Goal: Information Seeking & Learning: Learn about a topic

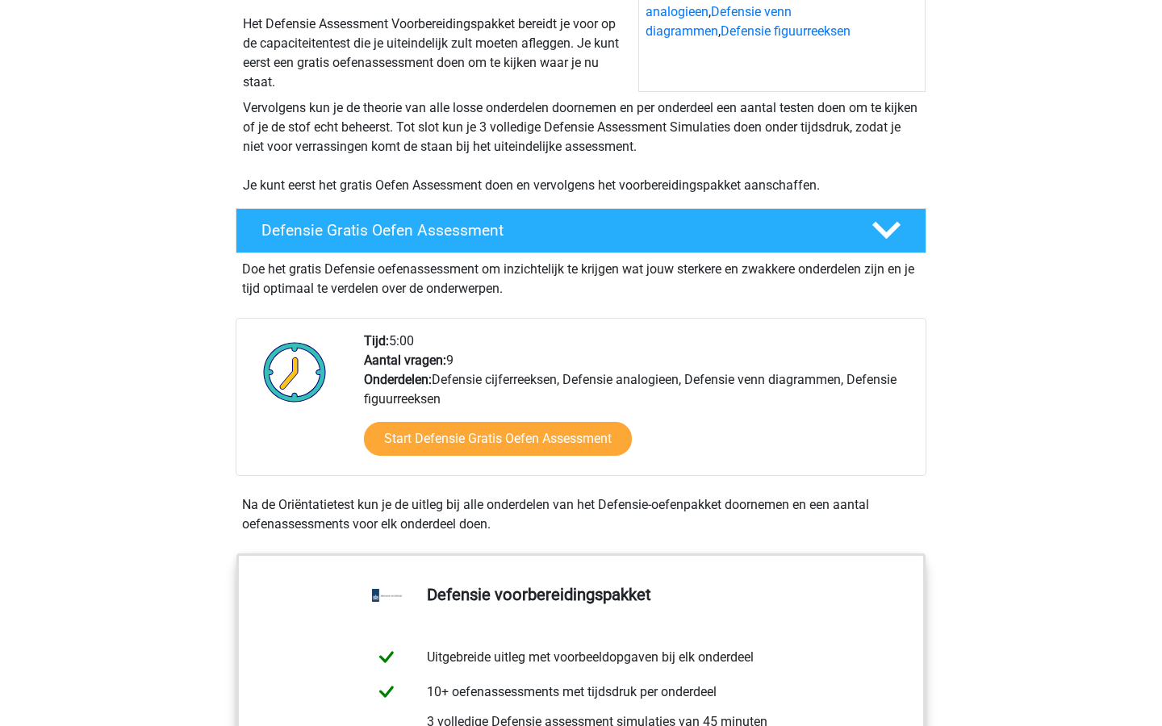
scroll to position [282, 0]
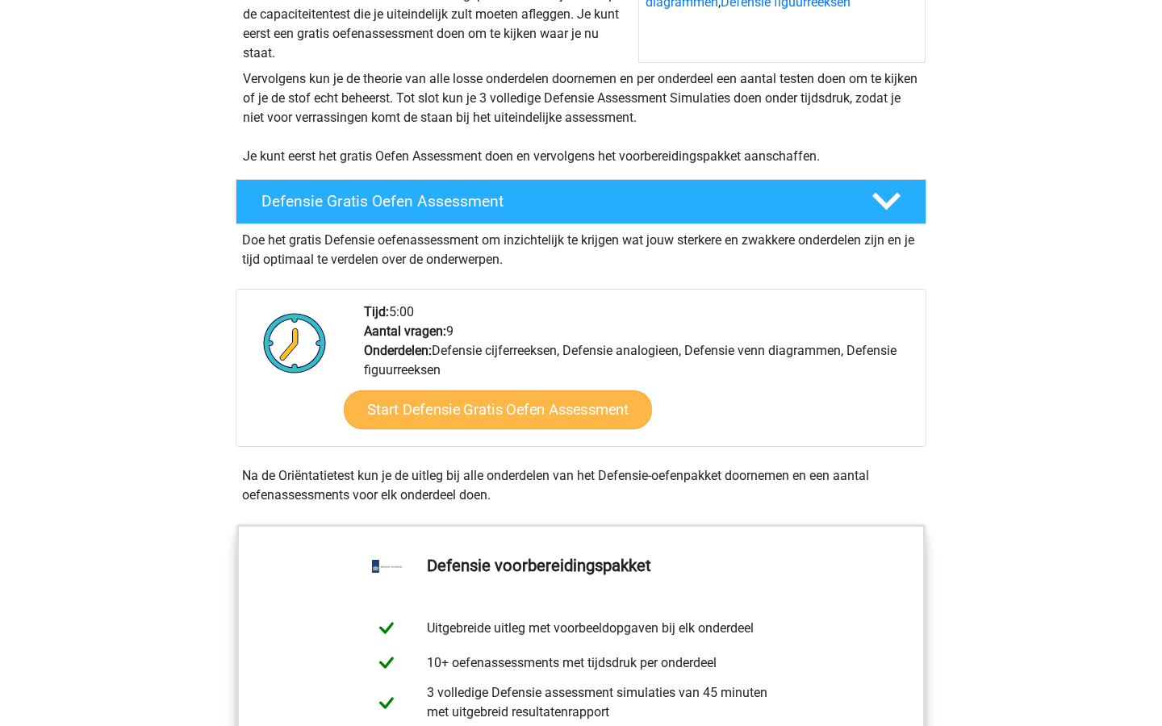
click at [445, 404] on link "Start Defensie Gratis Oefen Assessment" at bounding box center [498, 410] width 308 height 39
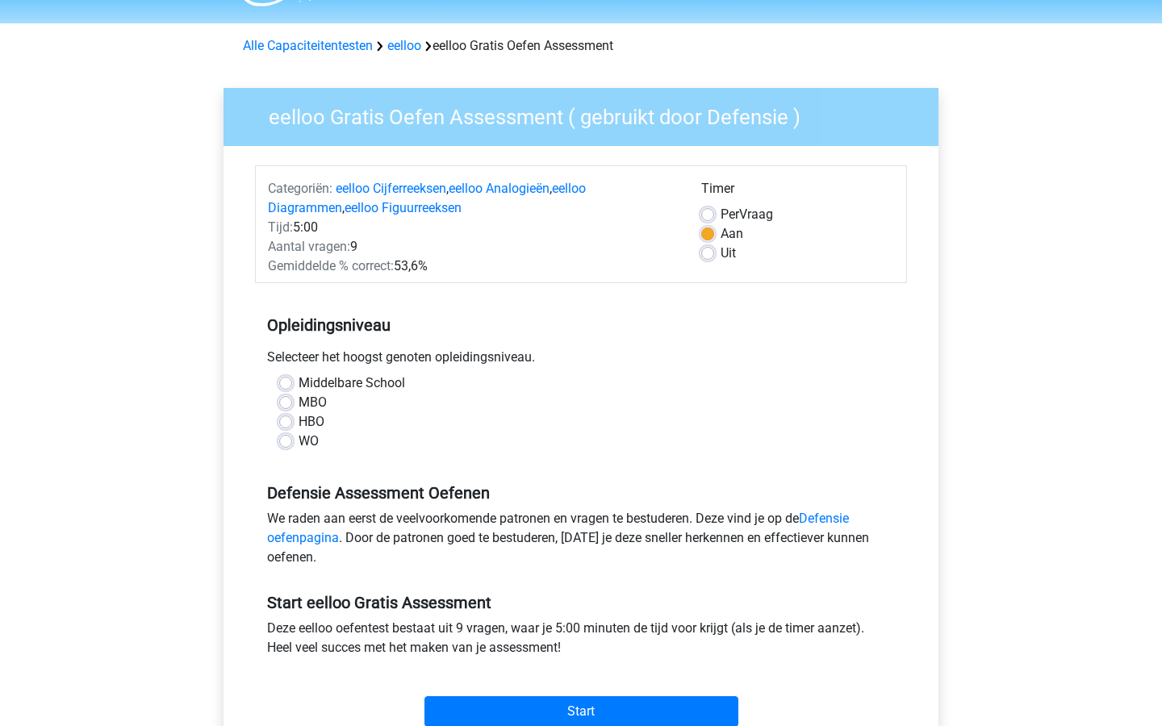
scroll to position [57, 0]
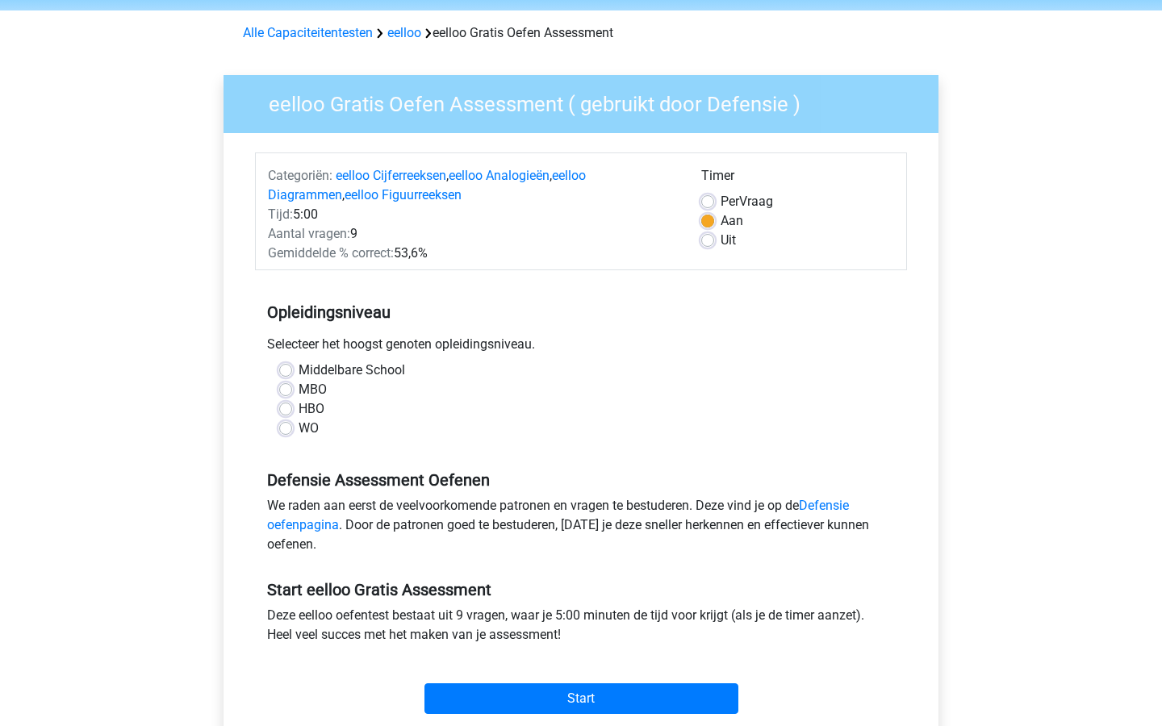
click at [299, 372] on label "Middelbare School" at bounding box center [352, 370] width 107 height 19
click at [287, 372] on input "Middelbare School" at bounding box center [285, 369] width 13 height 16
radio input "true"
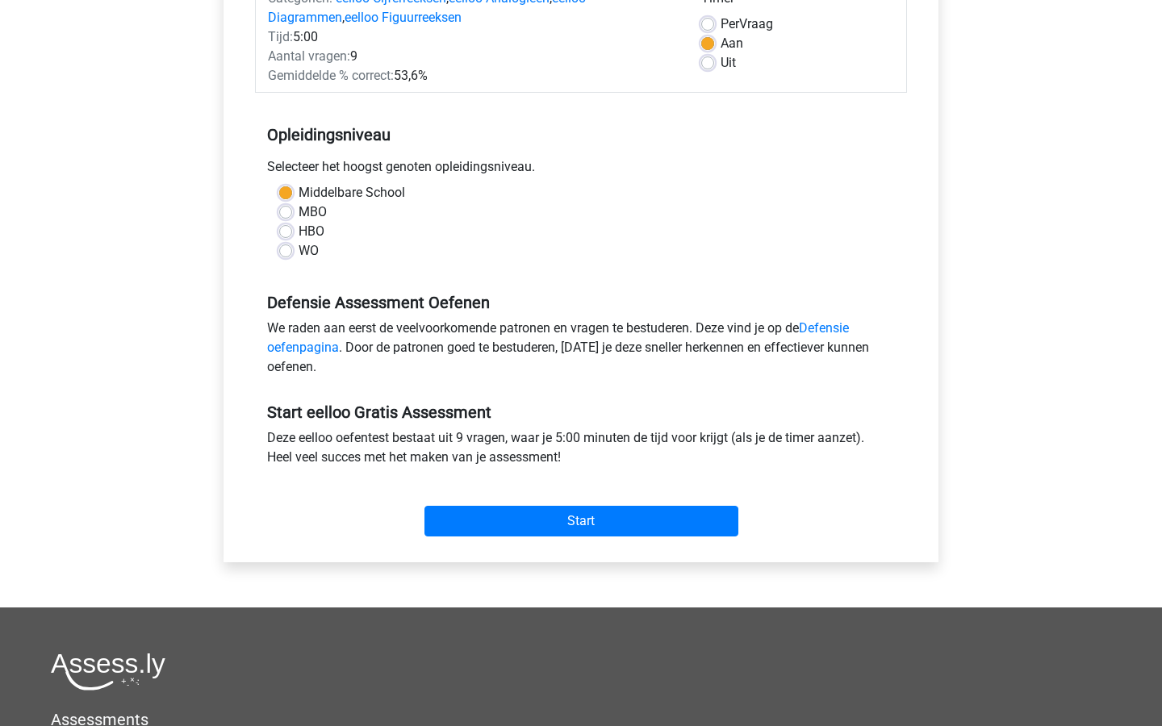
scroll to position [239, 0]
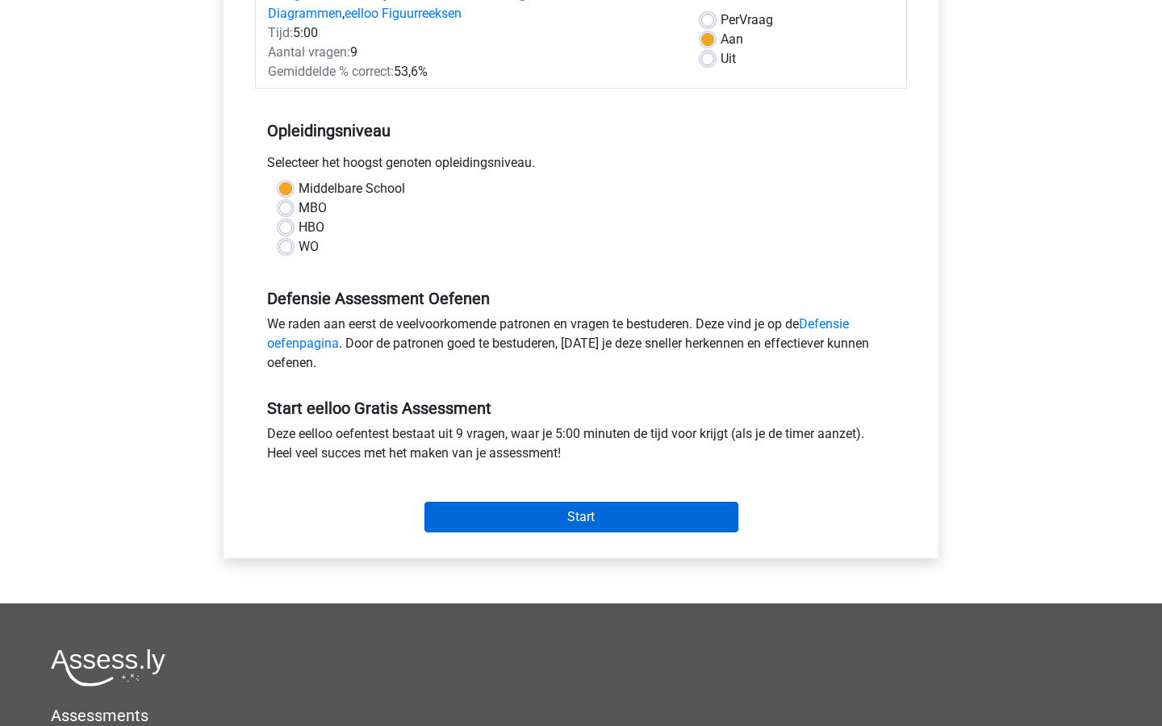
click at [468, 519] on input "Start" at bounding box center [581, 517] width 314 height 31
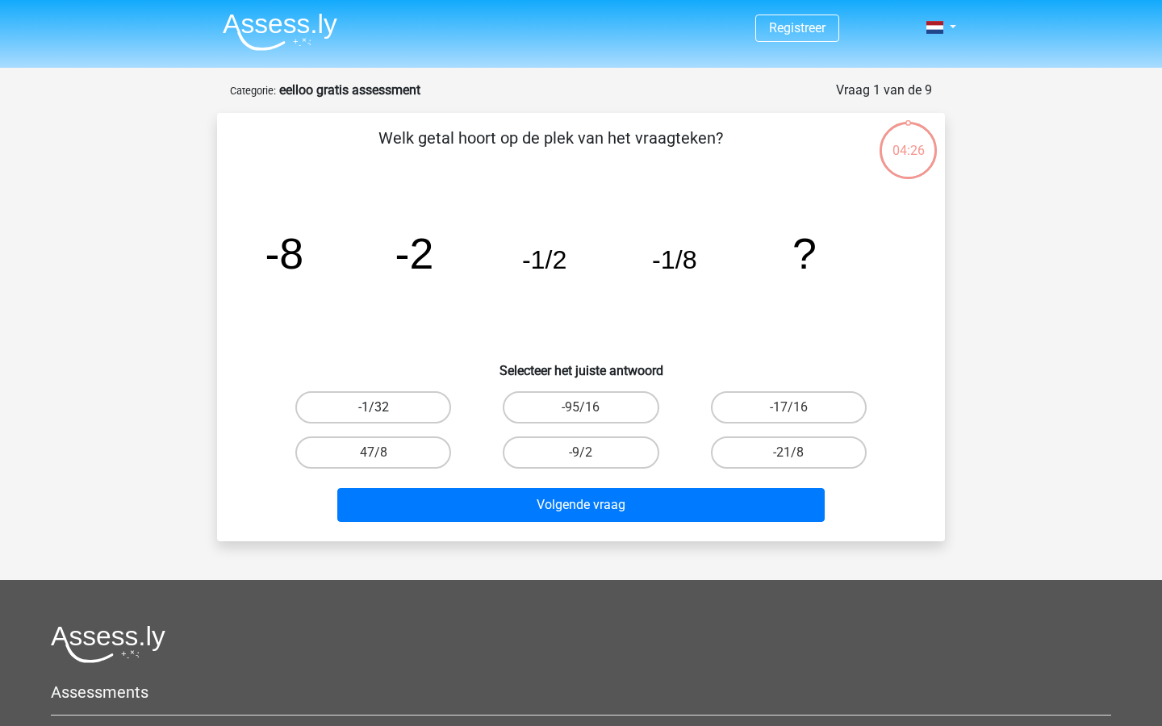
click at [410, 400] on label "-1/32" at bounding box center [373, 407] width 156 height 32
click at [384, 408] on input "-1/32" at bounding box center [379, 413] width 10 height 10
radio input "true"
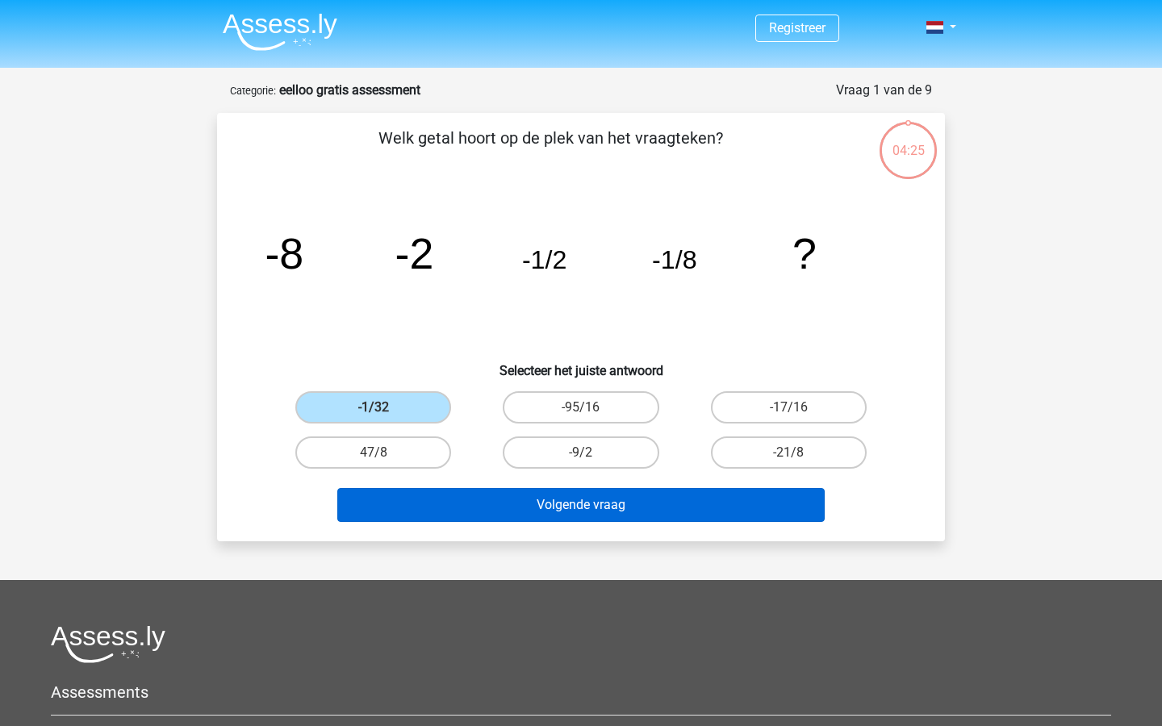
click at [498, 502] on button "Volgende vraag" at bounding box center [581, 505] width 488 height 34
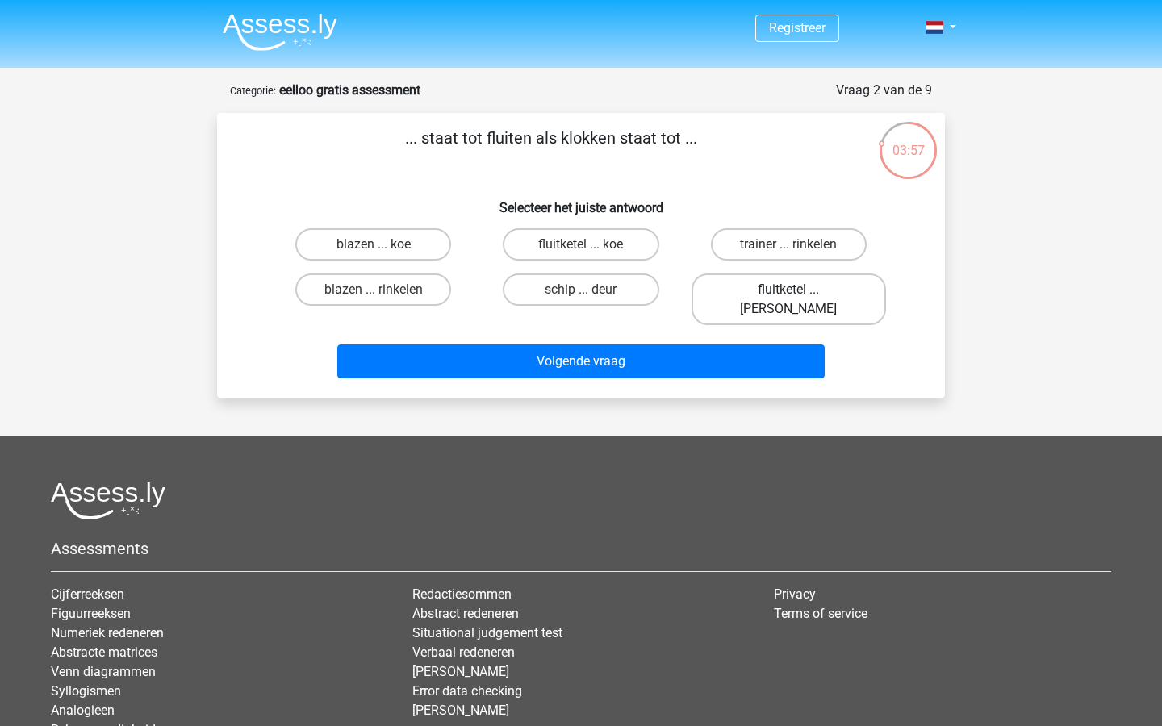
click at [751, 287] on label "fluitketel ... luiden" at bounding box center [789, 300] width 194 height 52
click at [788, 290] on input "fluitketel ... luiden" at bounding box center [793, 295] width 10 height 10
radio input "true"
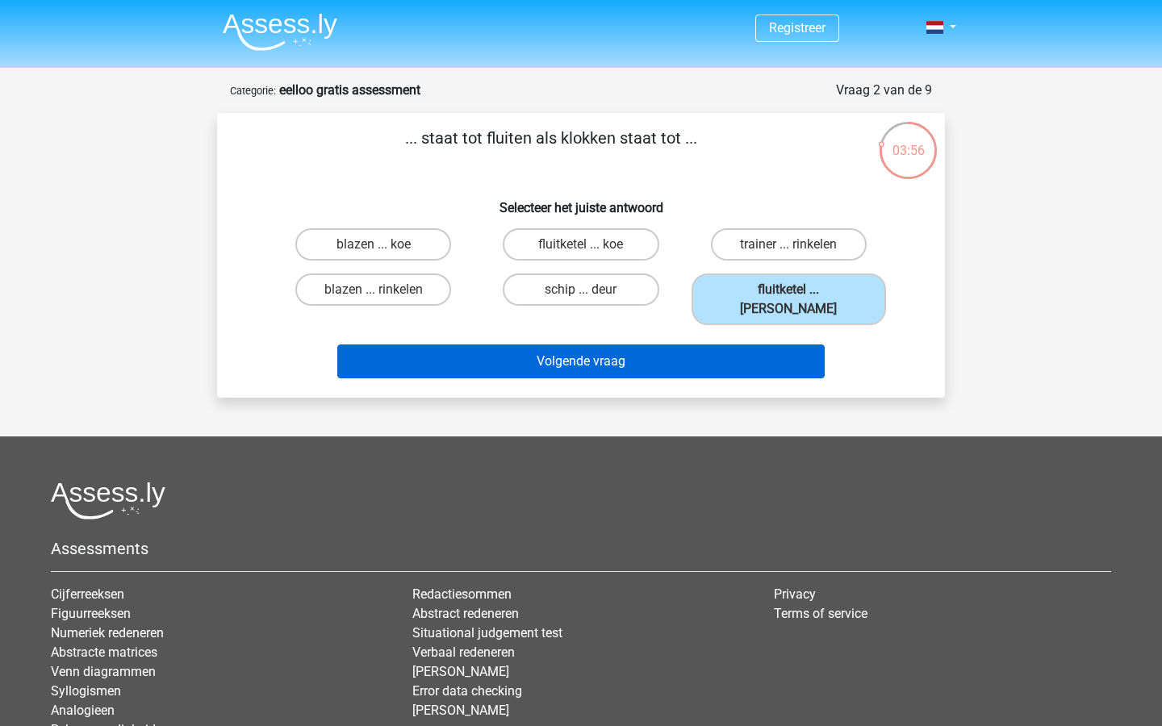
click at [737, 345] on button "Volgende vraag" at bounding box center [581, 362] width 488 height 34
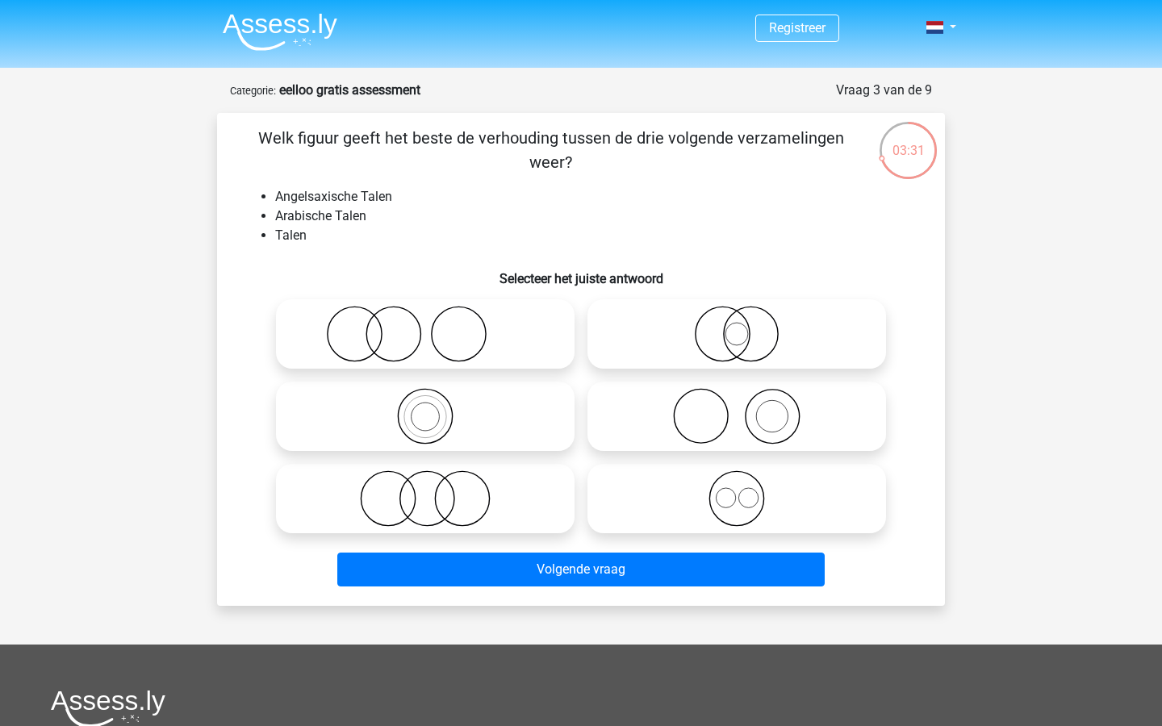
click at [719, 341] on icon at bounding box center [737, 334] width 286 height 56
click at [737, 326] on input "radio" at bounding box center [742, 321] width 10 height 10
radio input "true"
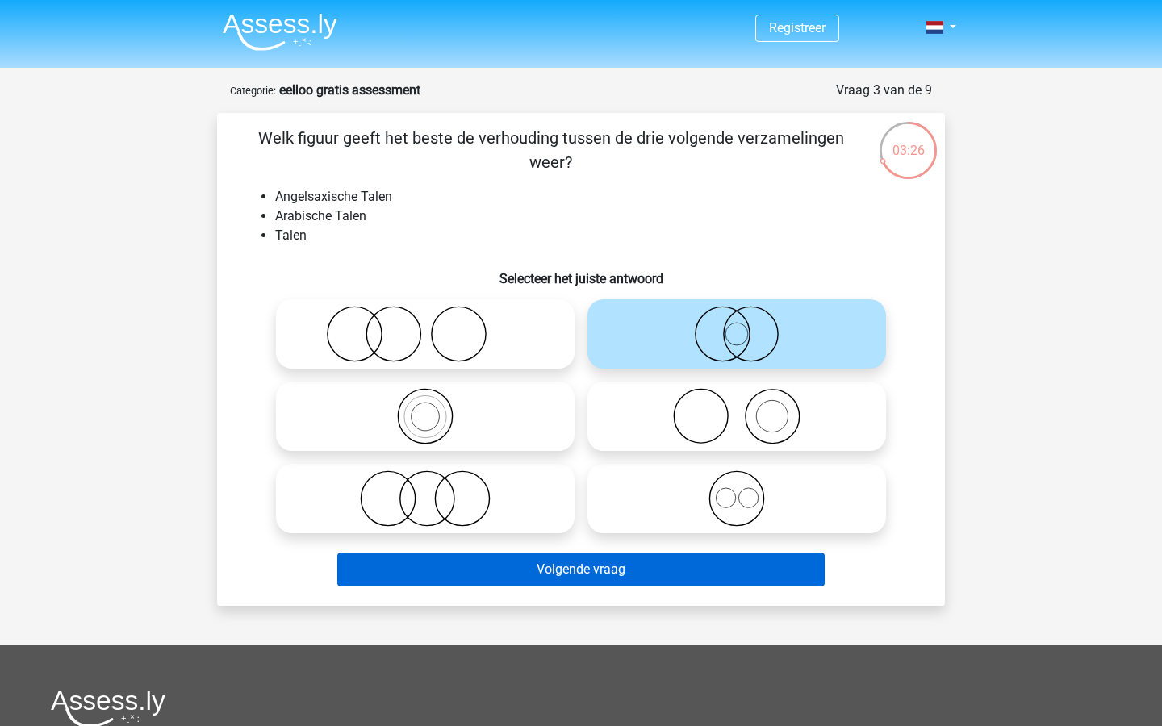
click at [605, 574] on button "Volgende vraag" at bounding box center [581, 570] width 488 height 34
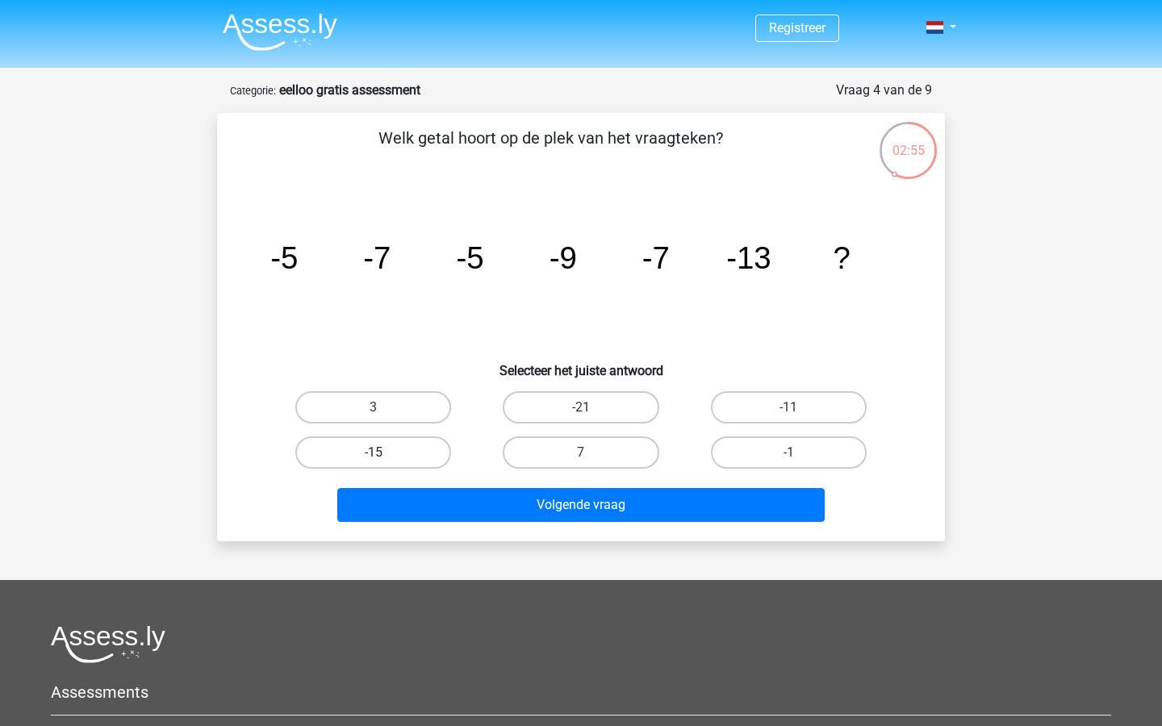
click at [424, 452] on label "-15" at bounding box center [373, 453] width 156 height 32
click at [384, 453] on input "-15" at bounding box center [379, 458] width 10 height 10
radio input "true"
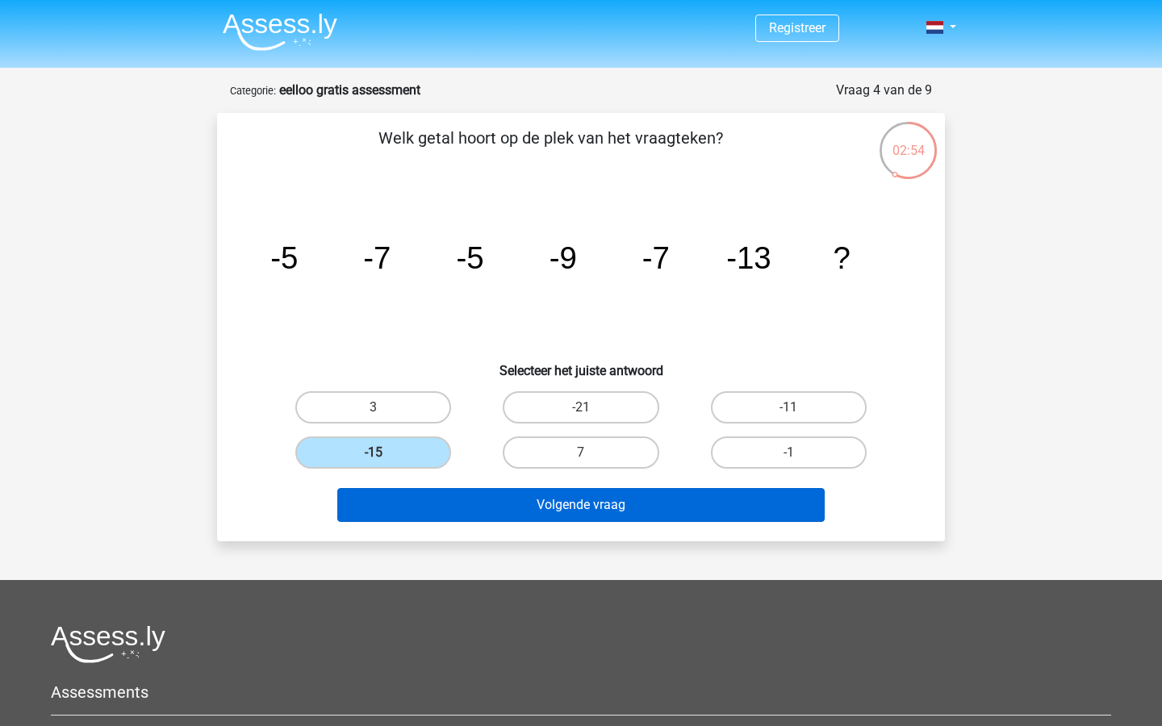
click at [449, 497] on button "Volgende vraag" at bounding box center [581, 505] width 488 height 34
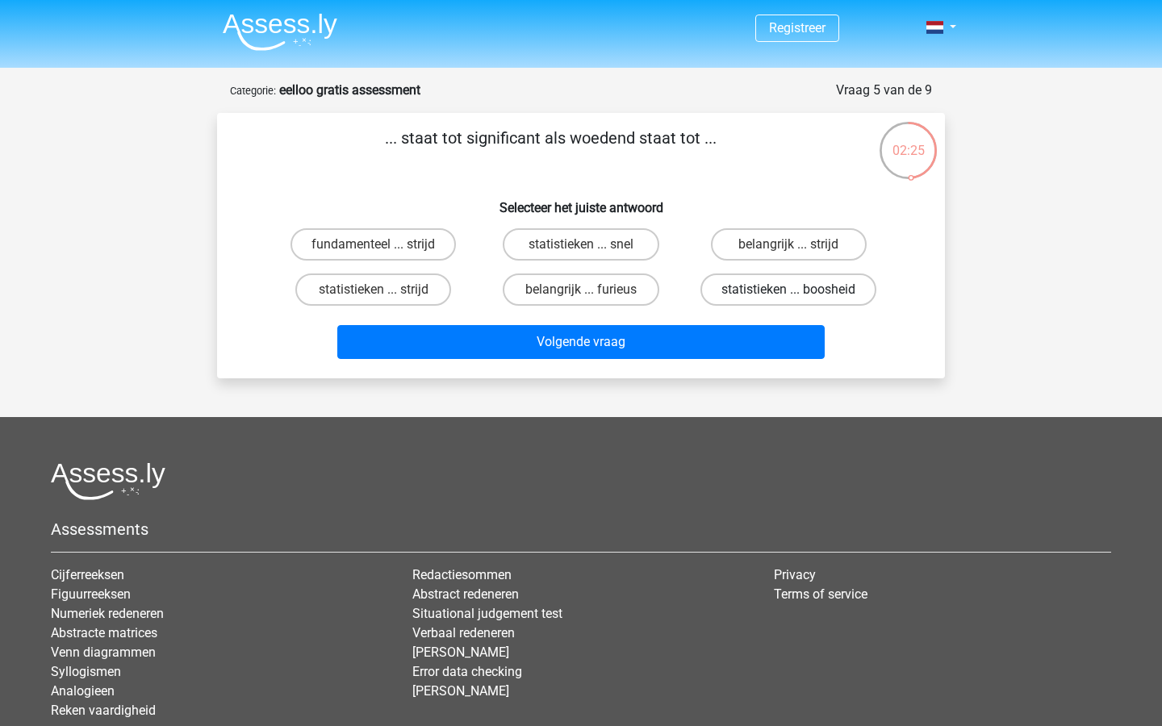
click at [742, 293] on label "statistieken ... boosheid" at bounding box center [789, 290] width 176 height 32
click at [788, 293] on input "statistieken ... boosheid" at bounding box center [793, 295] width 10 height 10
radio input "true"
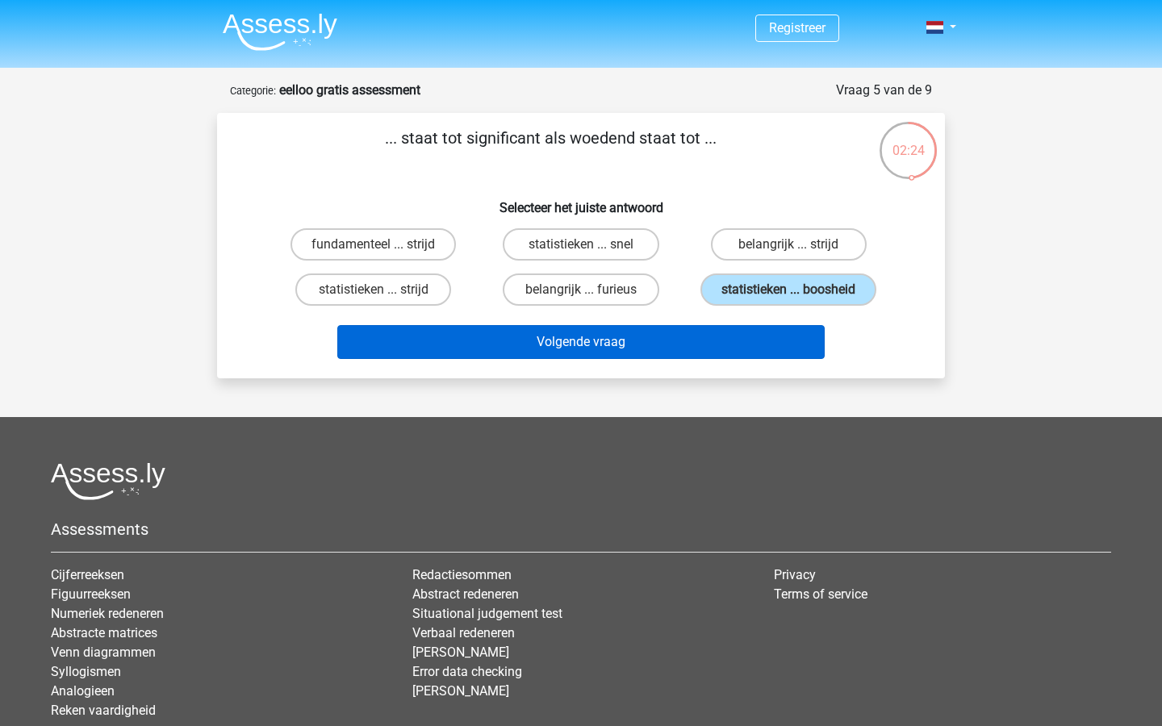
click at [647, 337] on button "Volgende vraag" at bounding box center [581, 342] width 488 height 34
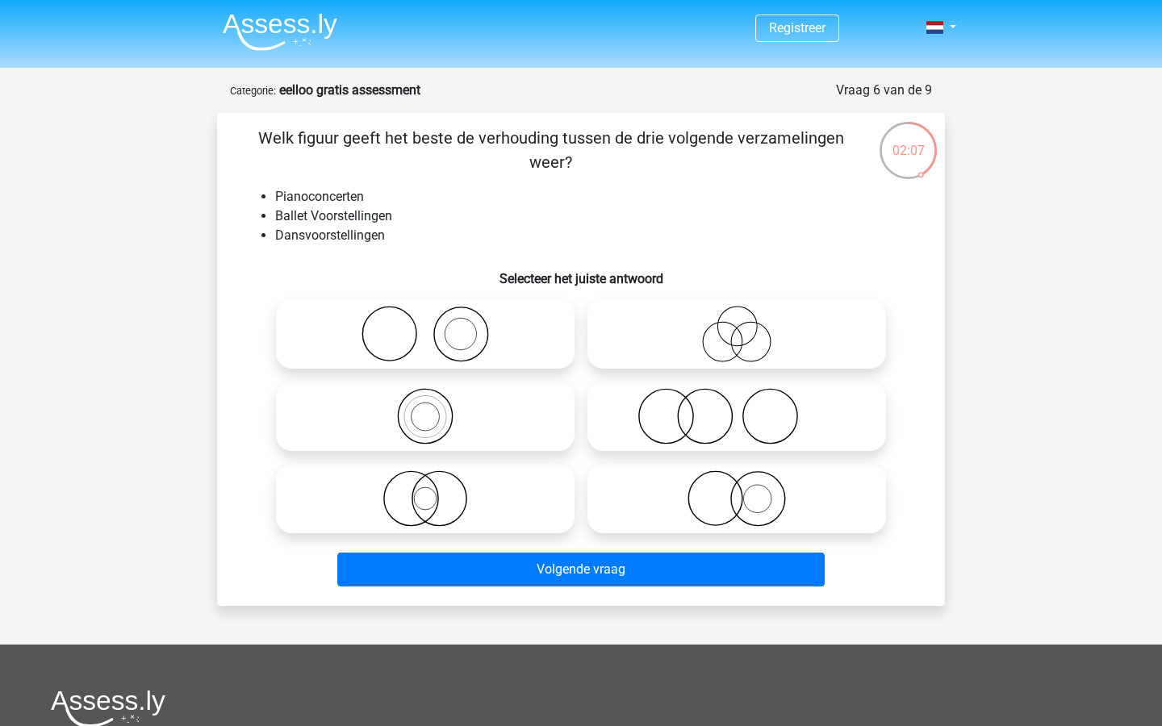
click at [737, 487] on input "radio" at bounding box center [742, 485] width 10 height 10
radio input "true"
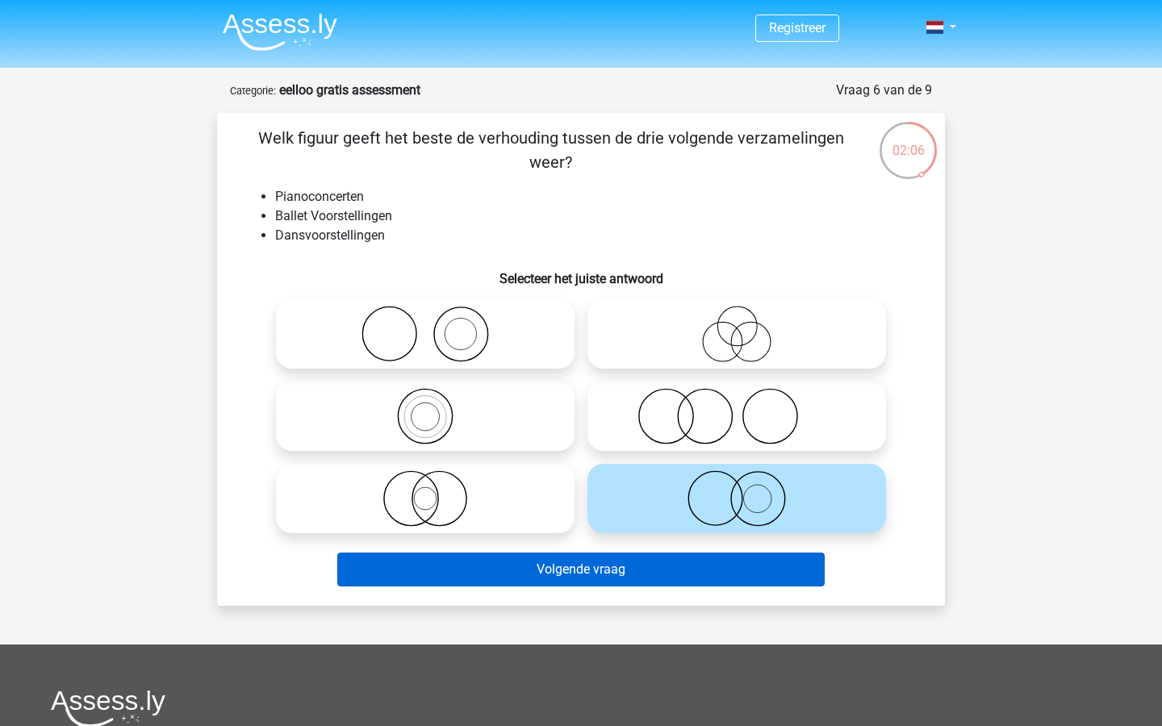
click at [699, 567] on button "Volgende vraag" at bounding box center [581, 570] width 488 height 34
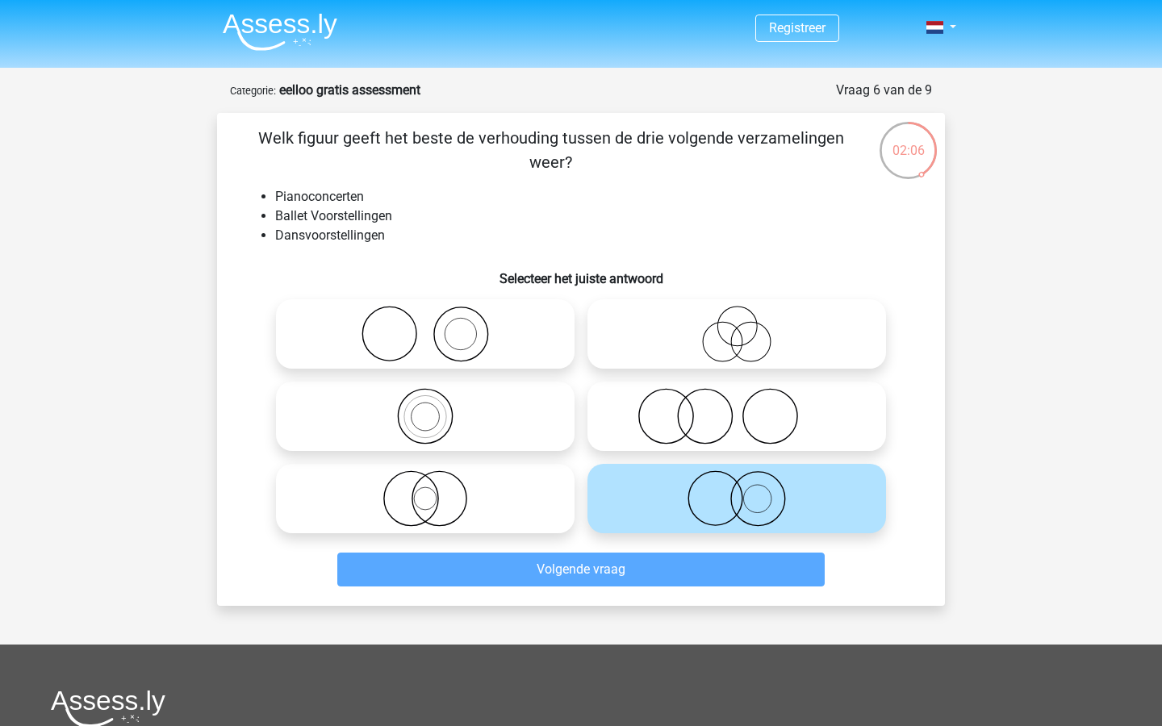
scroll to position [81, 0]
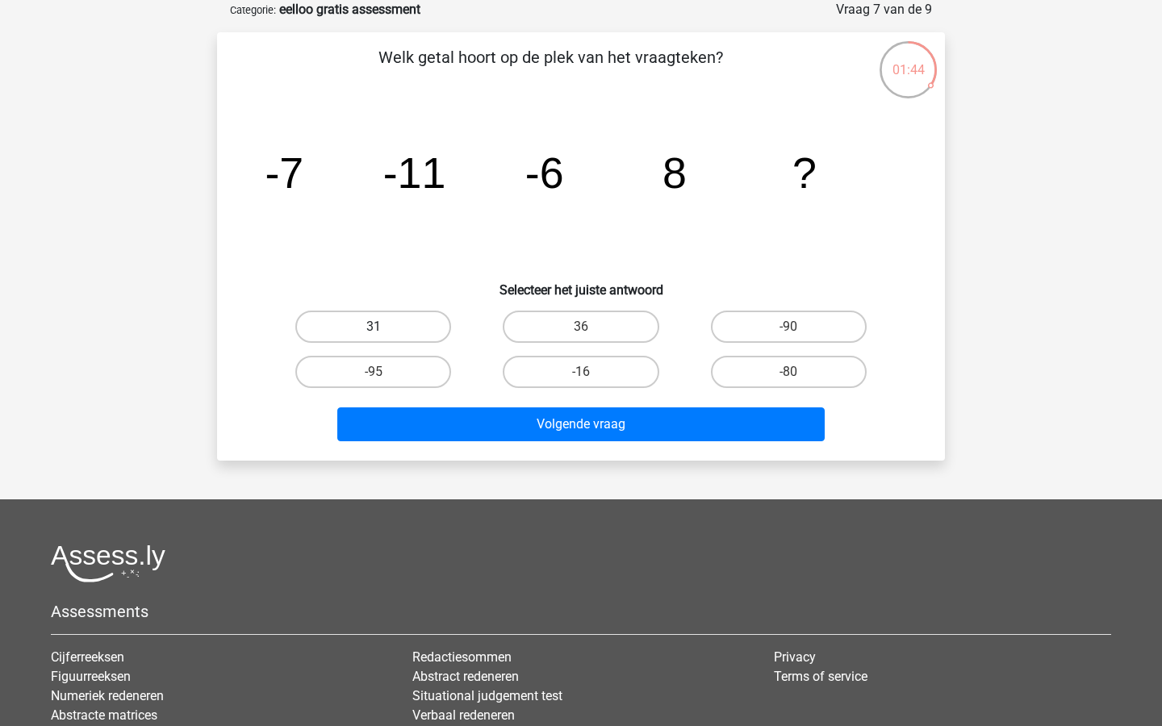
click at [410, 320] on label "31" at bounding box center [373, 327] width 156 height 32
click at [384, 327] on input "31" at bounding box center [379, 332] width 10 height 10
radio input "true"
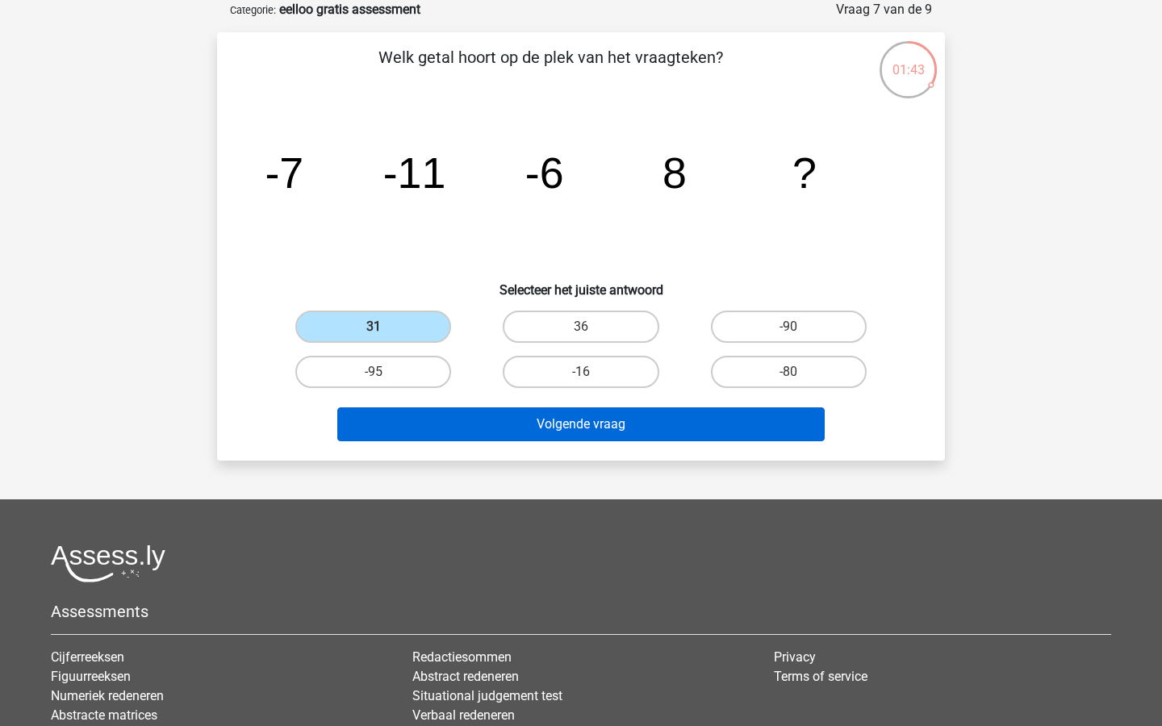
click at [506, 411] on button "Volgende vraag" at bounding box center [581, 425] width 488 height 34
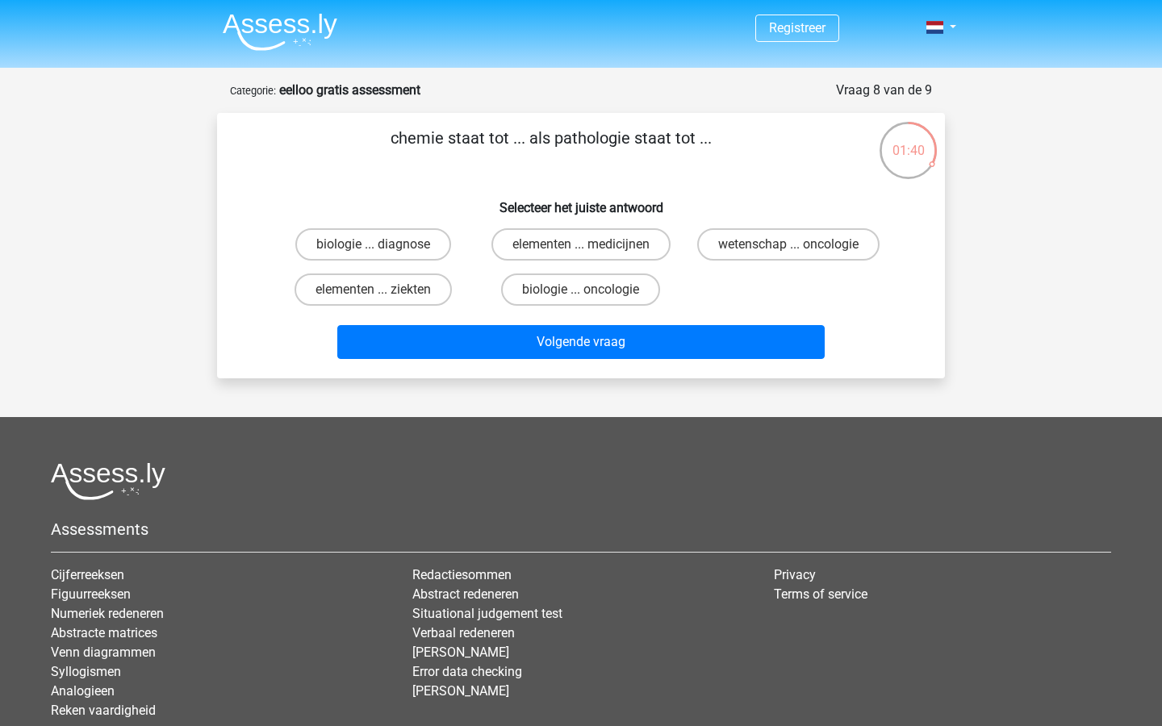
scroll to position [0, 0]
click at [399, 243] on label "biologie ... diagnose" at bounding box center [373, 244] width 156 height 32
click at [384, 245] on input "biologie ... diagnose" at bounding box center [379, 250] width 10 height 10
radio input "true"
click at [414, 294] on label "elementen ... ziekten" at bounding box center [373, 290] width 157 height 32
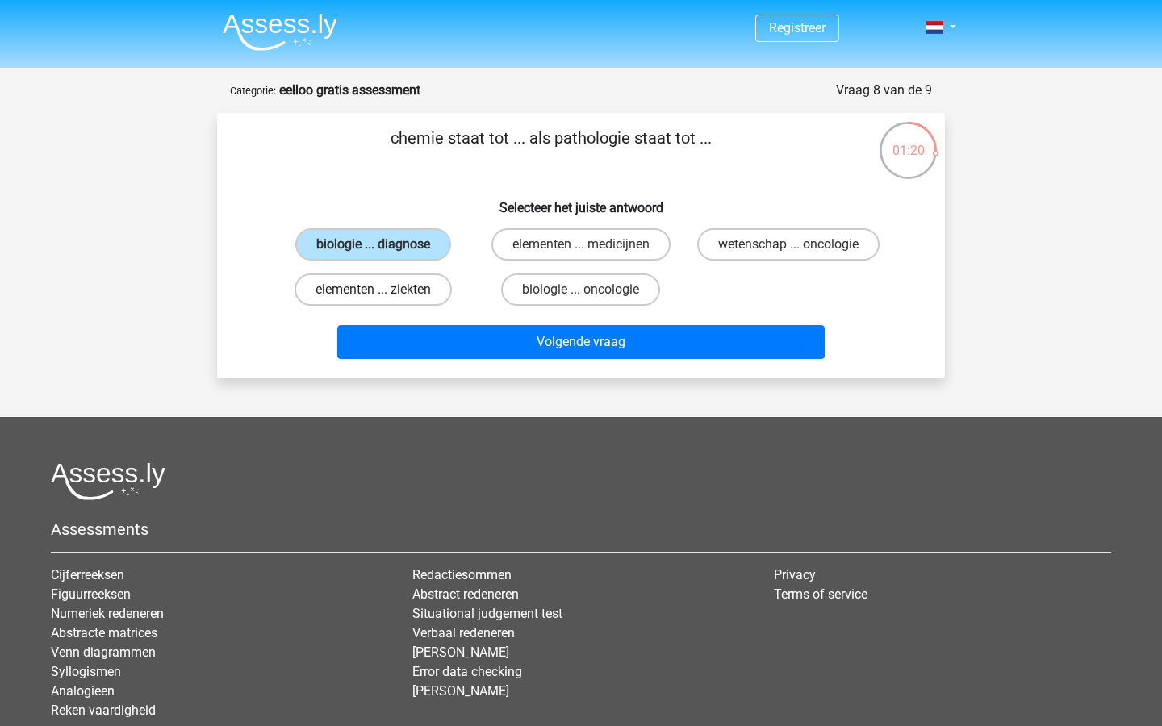
click at [384, 294] on input "elementen ... ziekten" at bounding box center [379, 295] width 10 height 10
radio input "true"
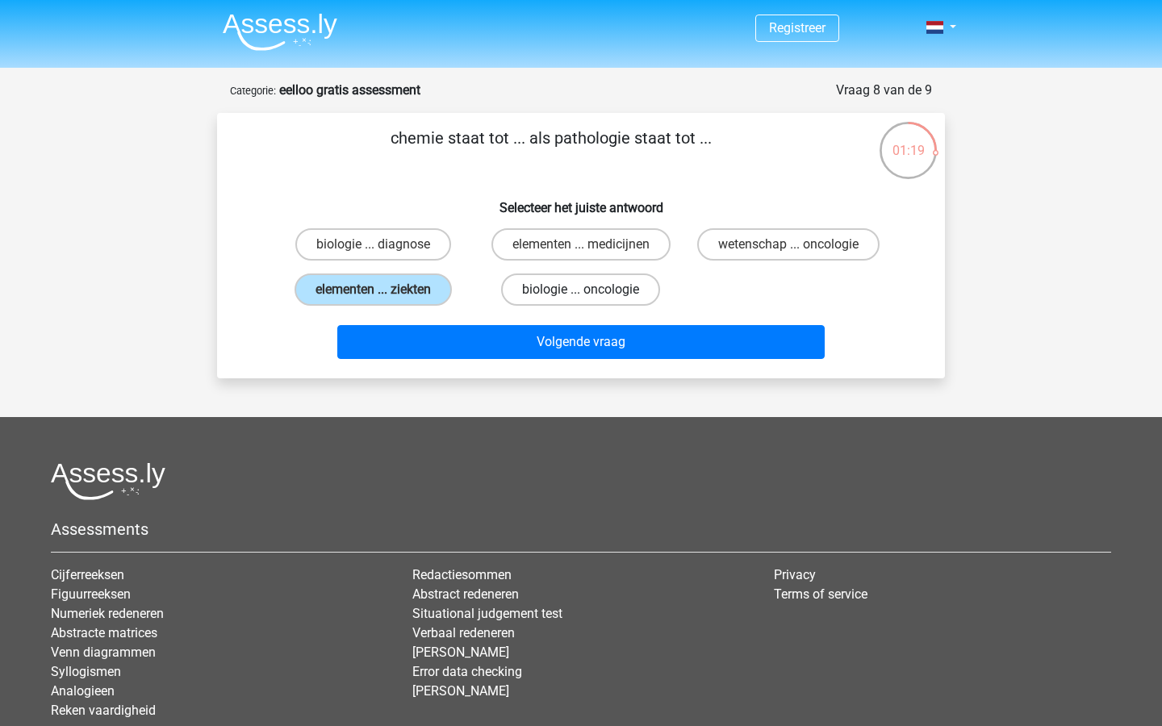
click at [515, 294] on label "biologie ... oncologie" at bounding box center [580, 290] width 159 height 32
click at [581, 294] on input "biologie ... oncologie" at bounding box center [586, 295] width 10 height 10
radio input "true"
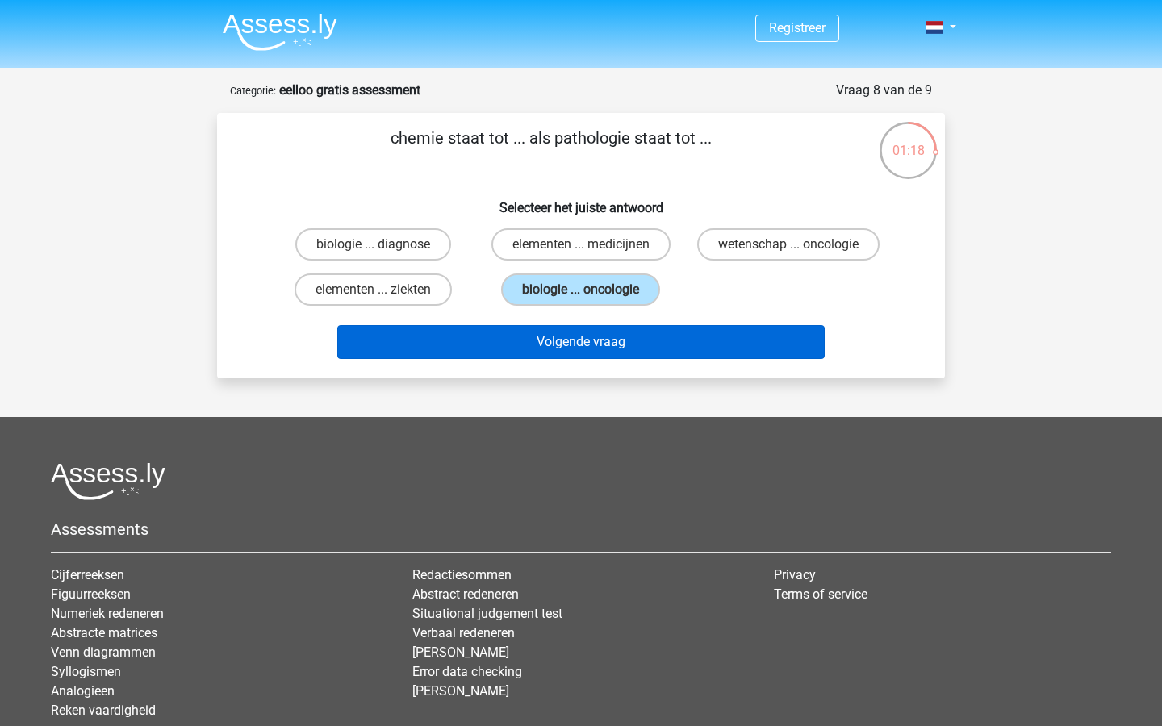
click at [525, 337] on button "Volgende vraag" at bounding box center [581, 342] width 488 height 34
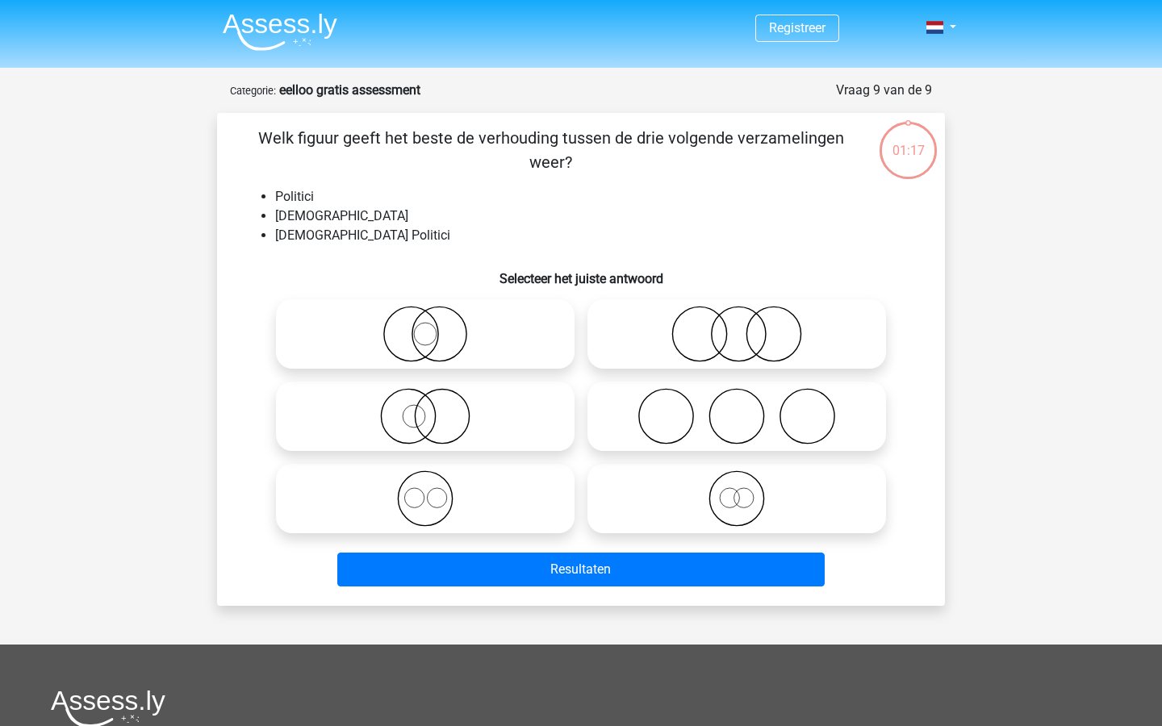
scroll to position [81, 0]
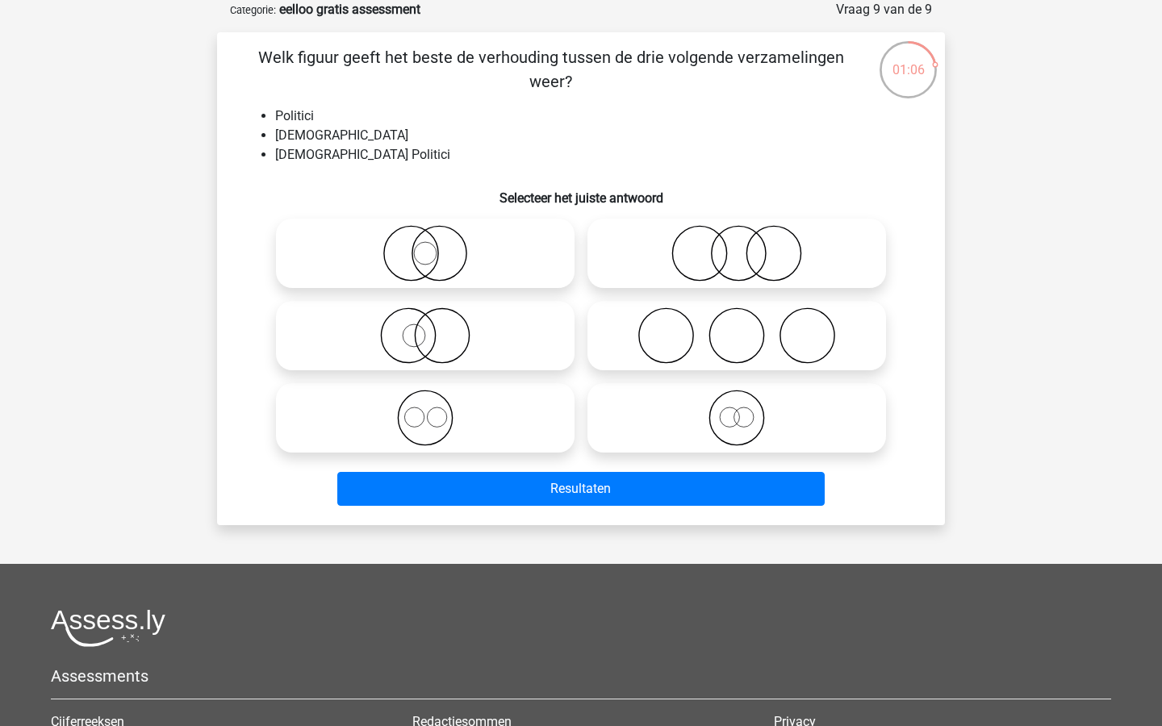
click at [645, 315] on icon at bounding box center [737, 335] width 286 height 56
click at [737, 317] on input "radio" at bounding box center [742, 322] width 10 height 10
radio input "true"
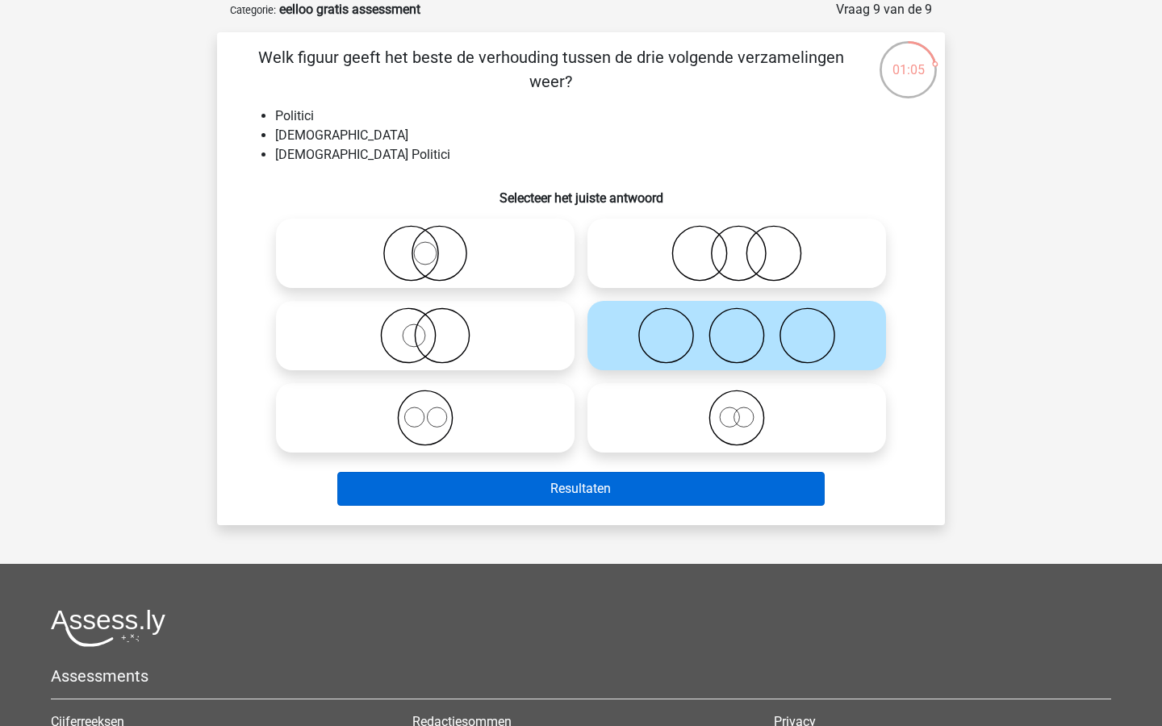
click at [620, 487] on button "Resultaten" at bounding box center [581, 489] width 488 height 34
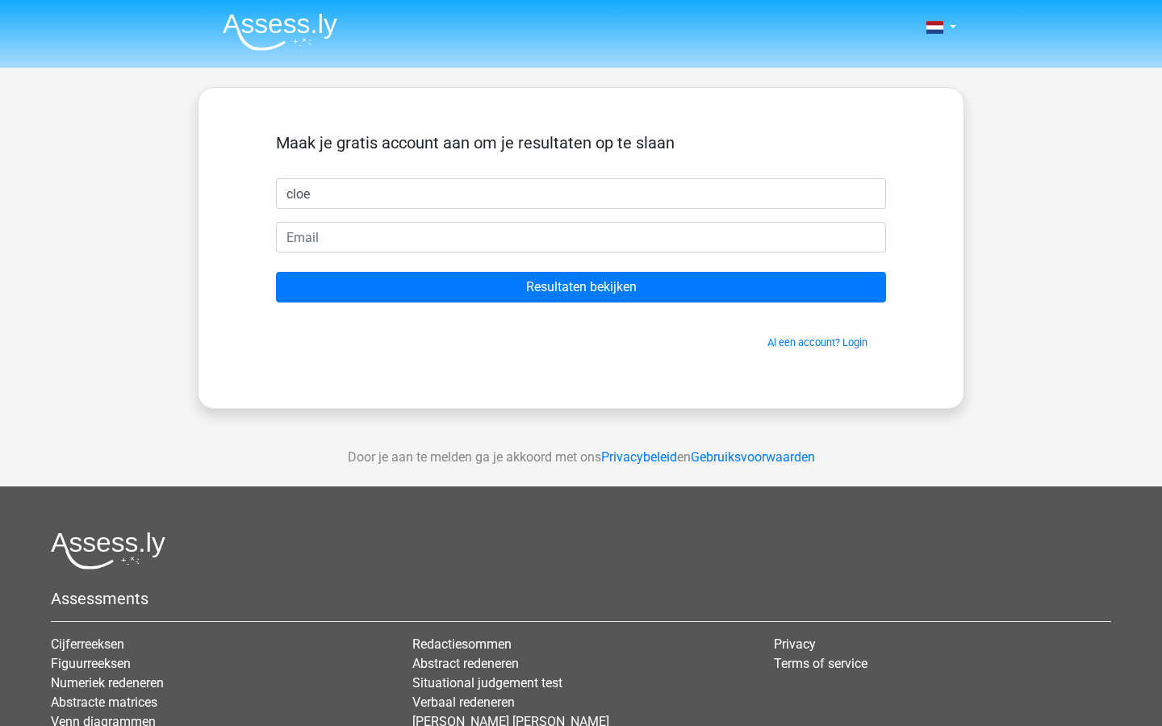
type input "cloe"
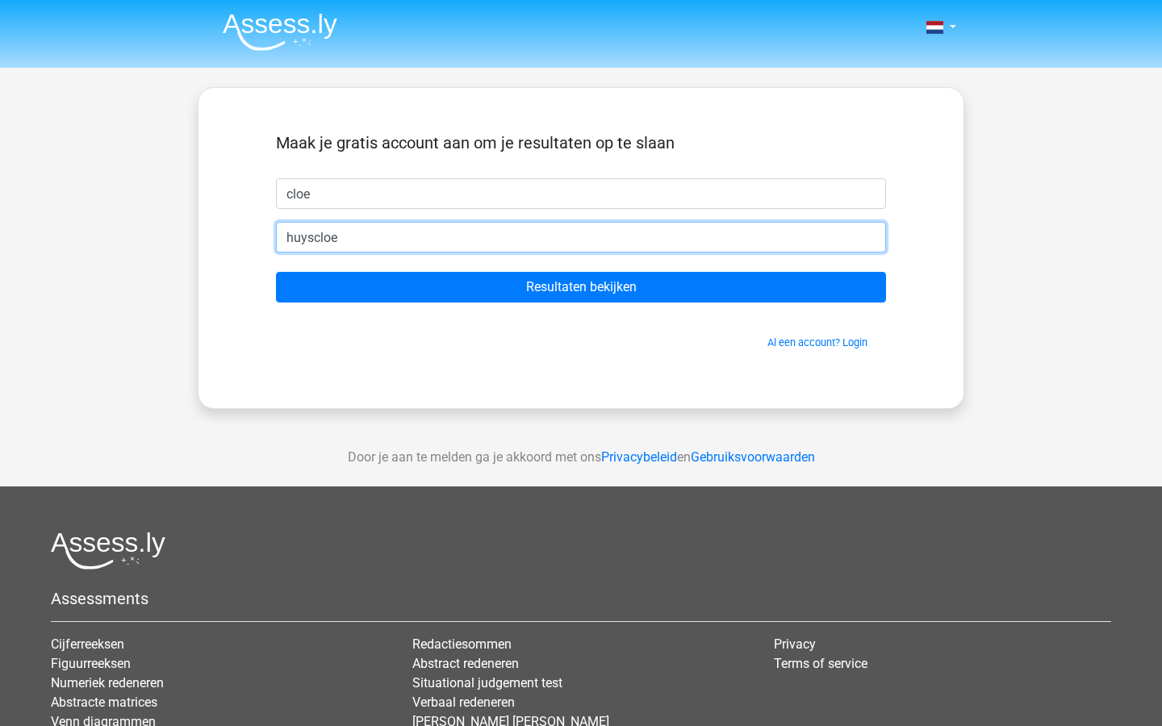
click at [496, 240] on input "huyscloe" at bounding box center [581, 237] width 610 height 31
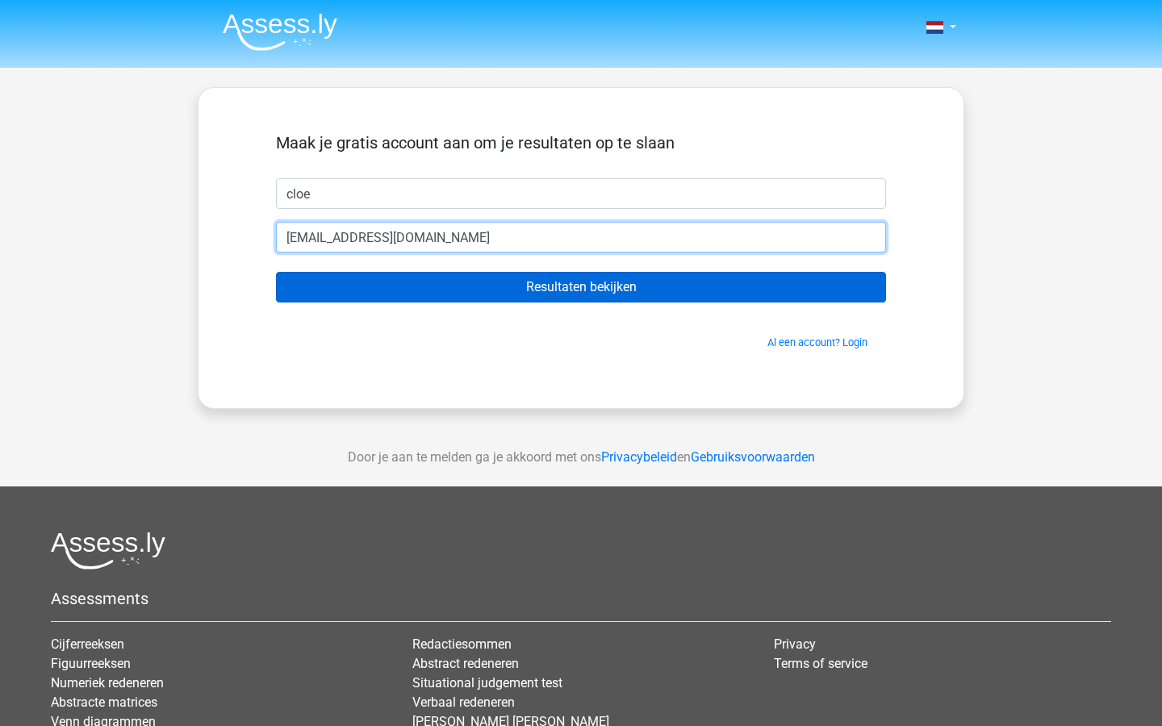
type input "[EMAIL_ADDRESS][DOMAIN_NAME]"
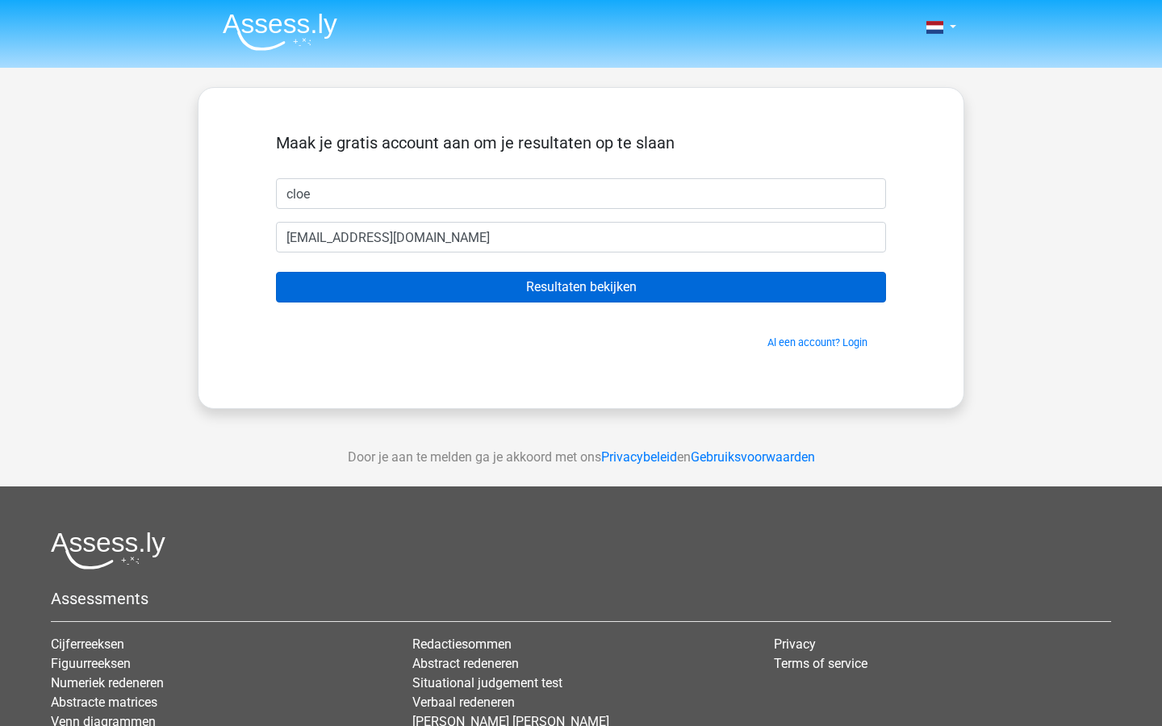
click at [525, 283] on input "Resultaten bekijken" at bounding box center [581, 287] width 610 height 31
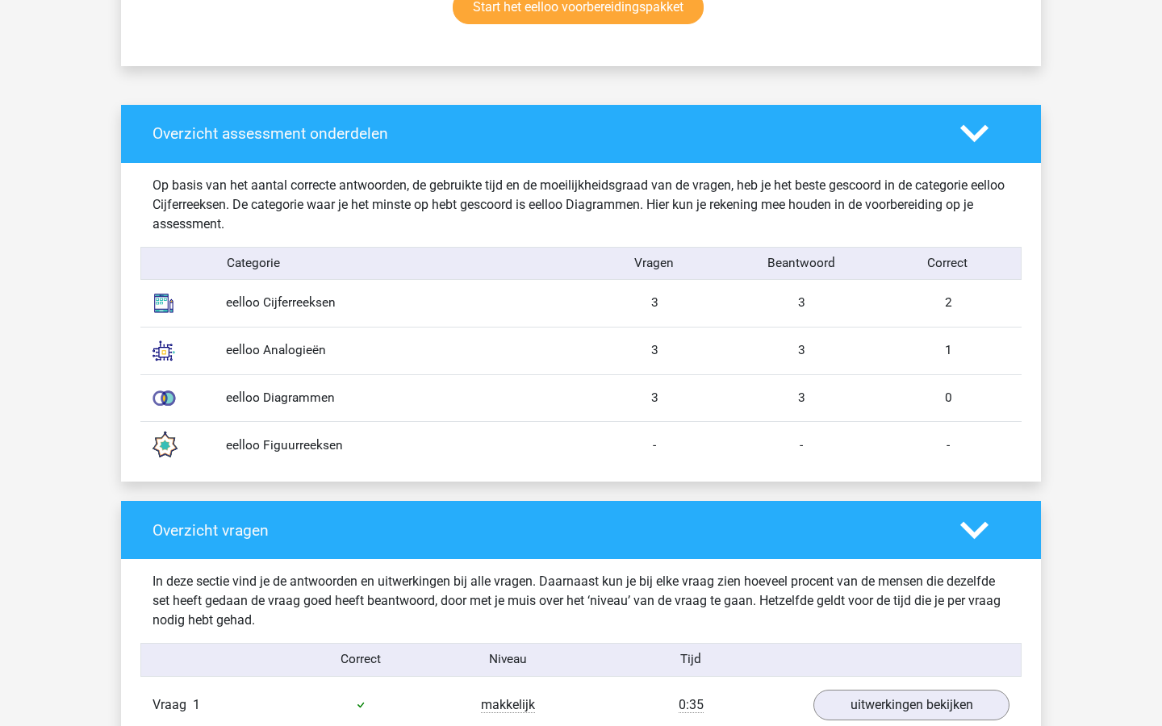
scroll to position [1161, 0]
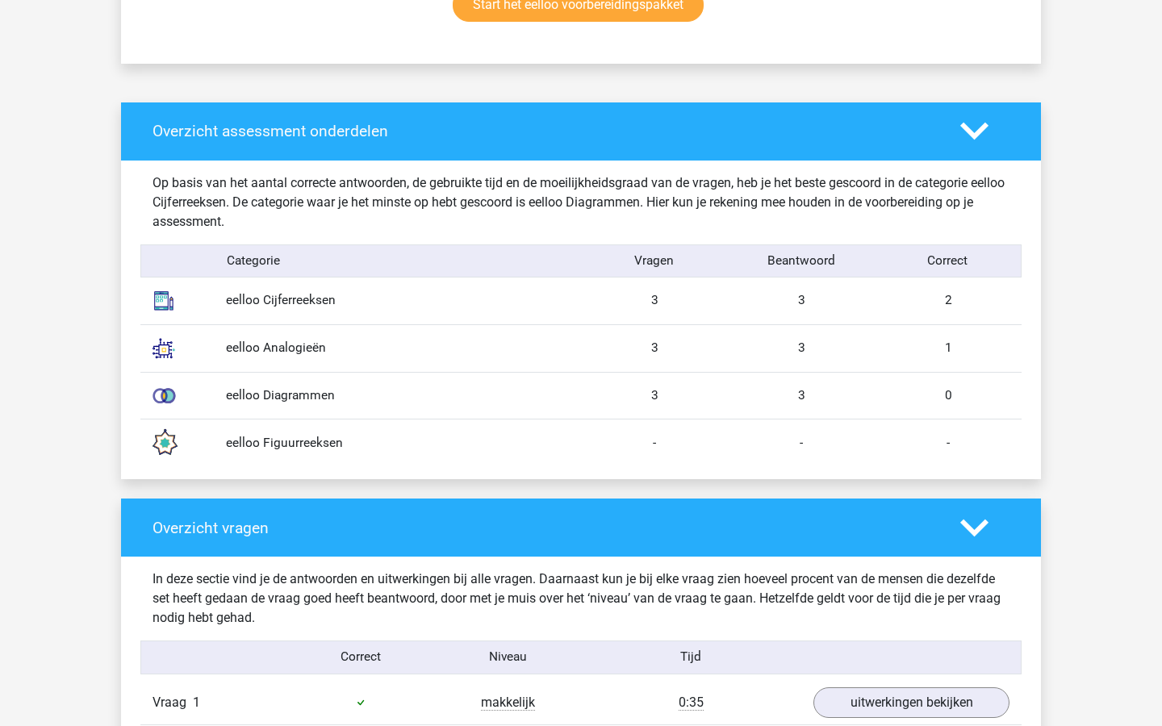
click at [525, 282] on div "eelloo Cijferreeksen 3 3 2" at bounding box center [580, 301] width 881 height 47
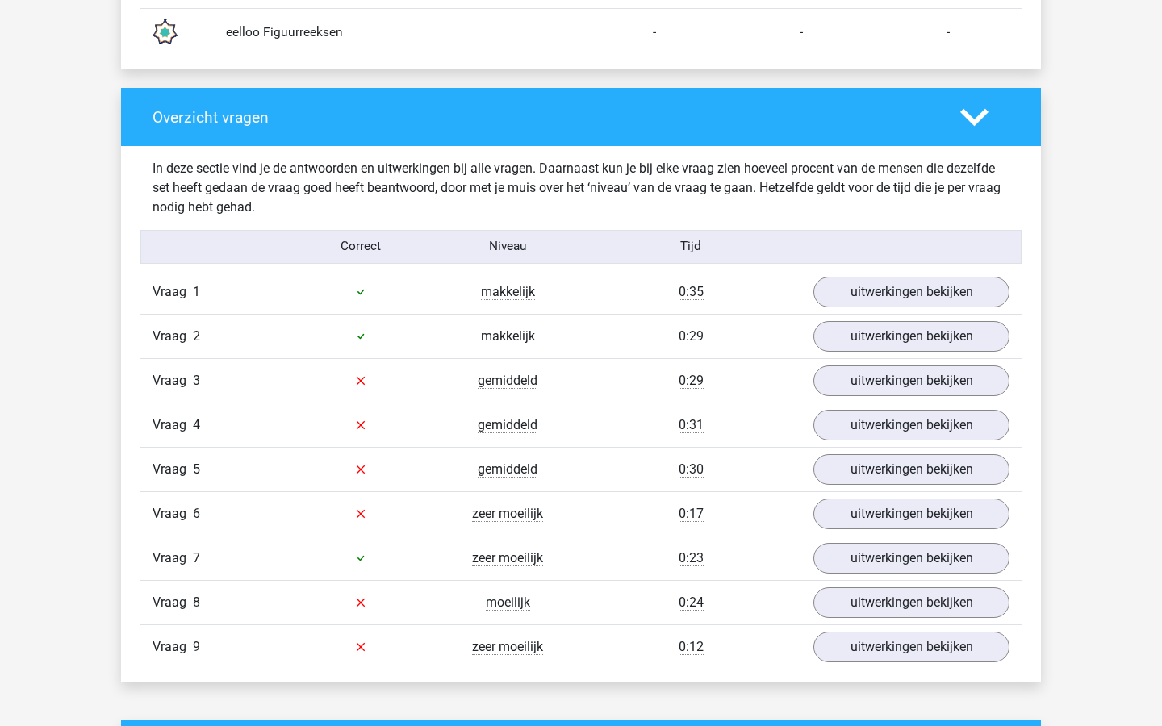
scroll to position [1583, 0]
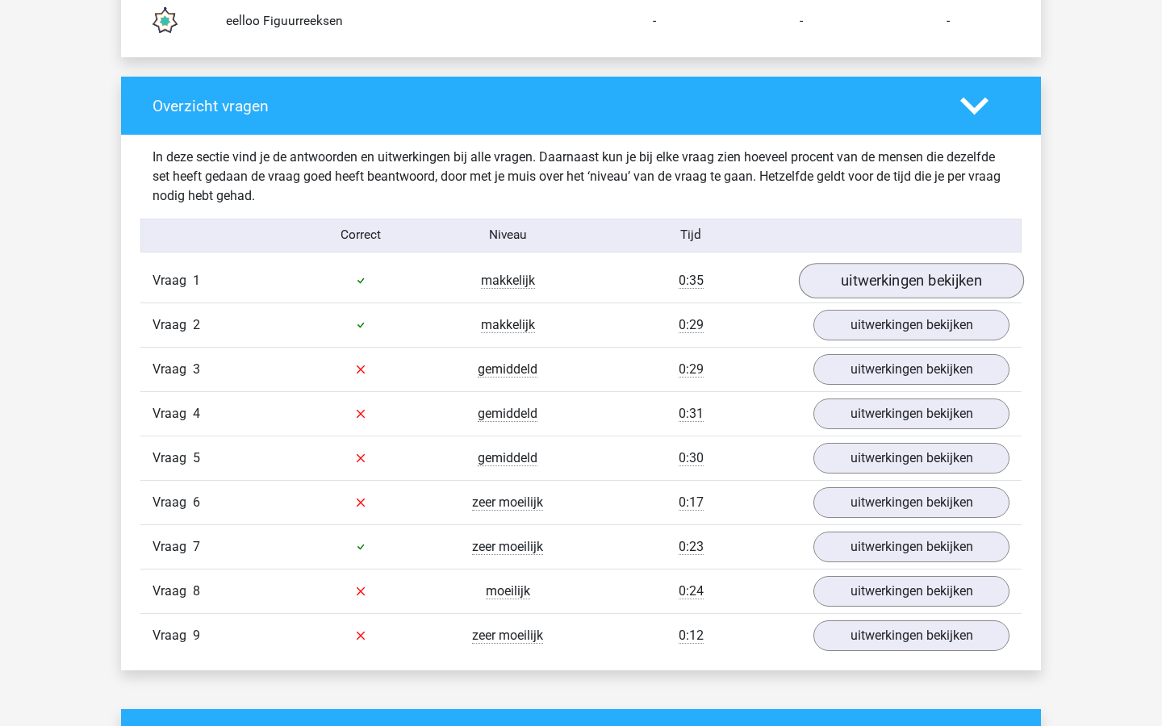
click at [818, 289] on link "uitwerkingen bekijken" at bounding box center [911, 281] width 225 height 36
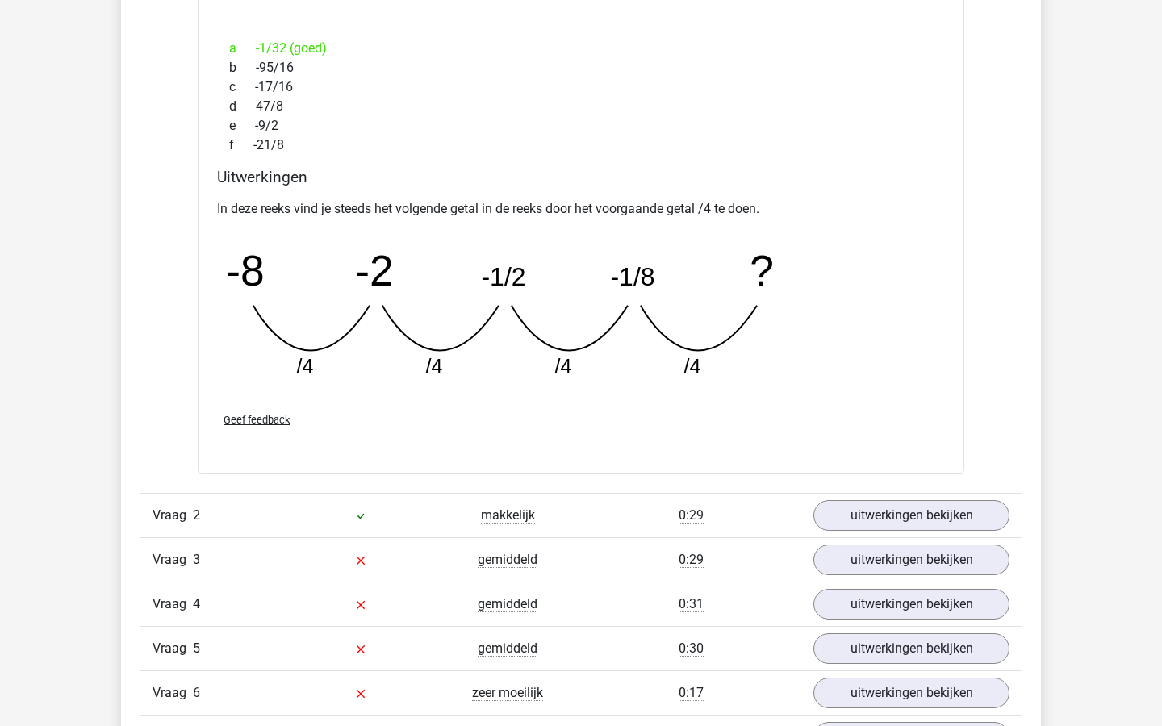
scroll to position [2101, 0]
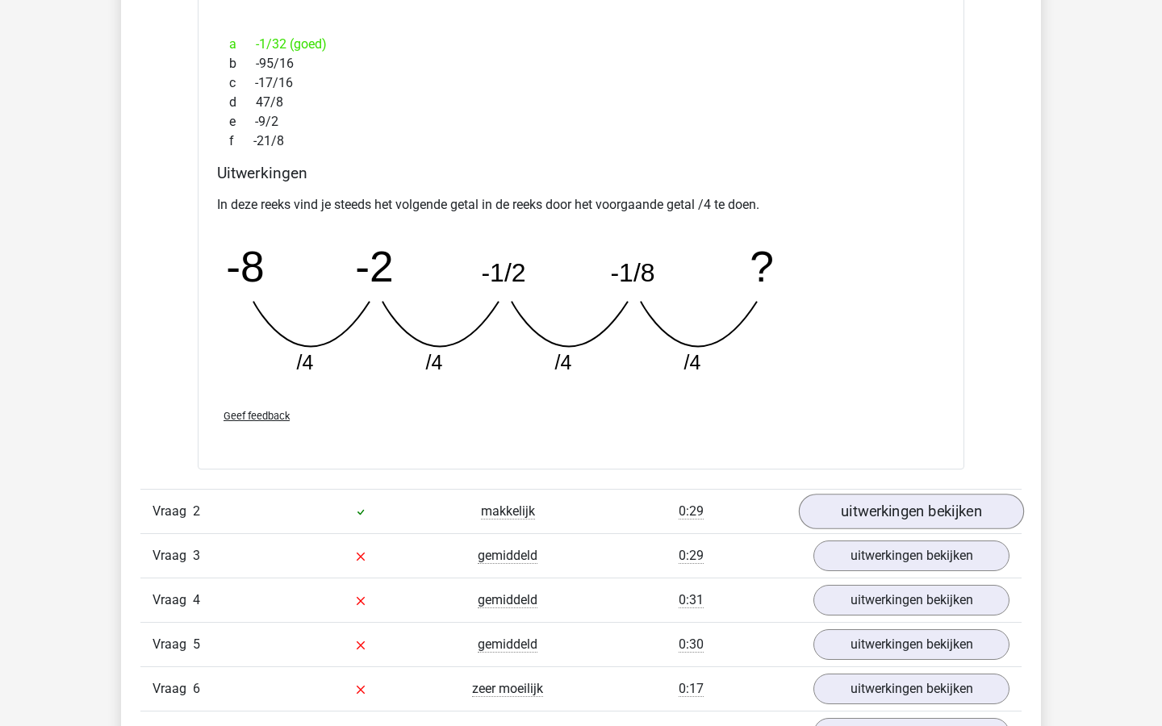
click at [832, 522] on link "uitwerkingen bekijken" at bounding box center [911, 512] width 225 height 36
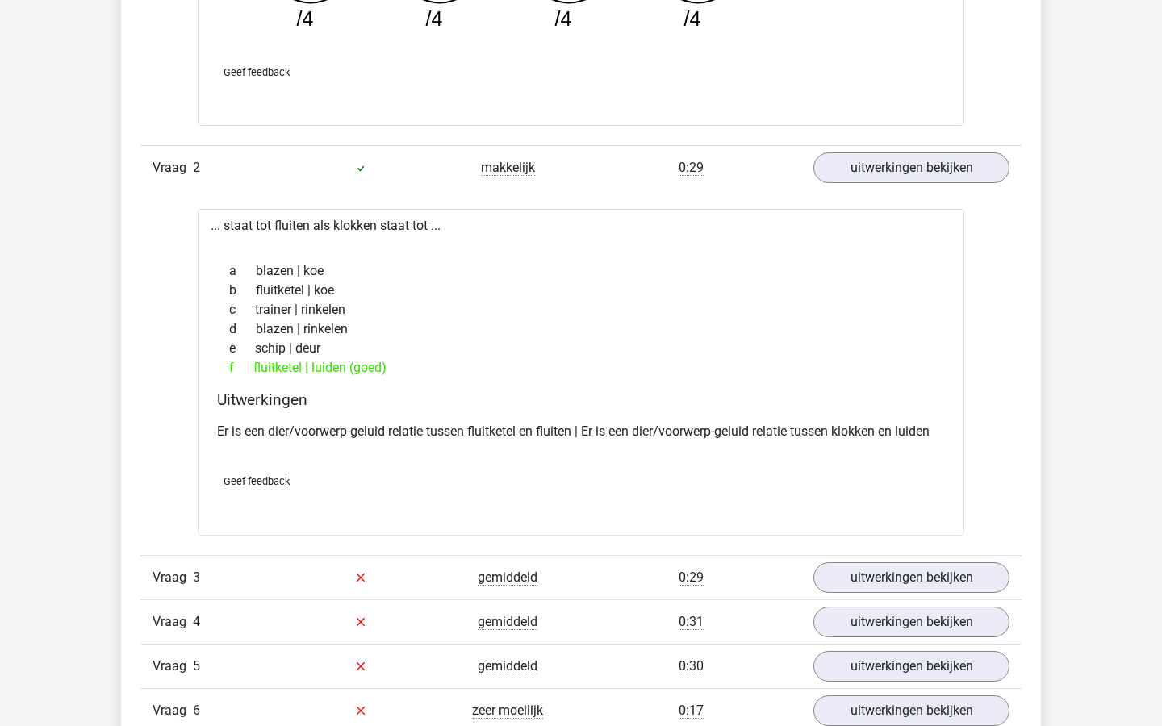
scroll to position [2448, 0]
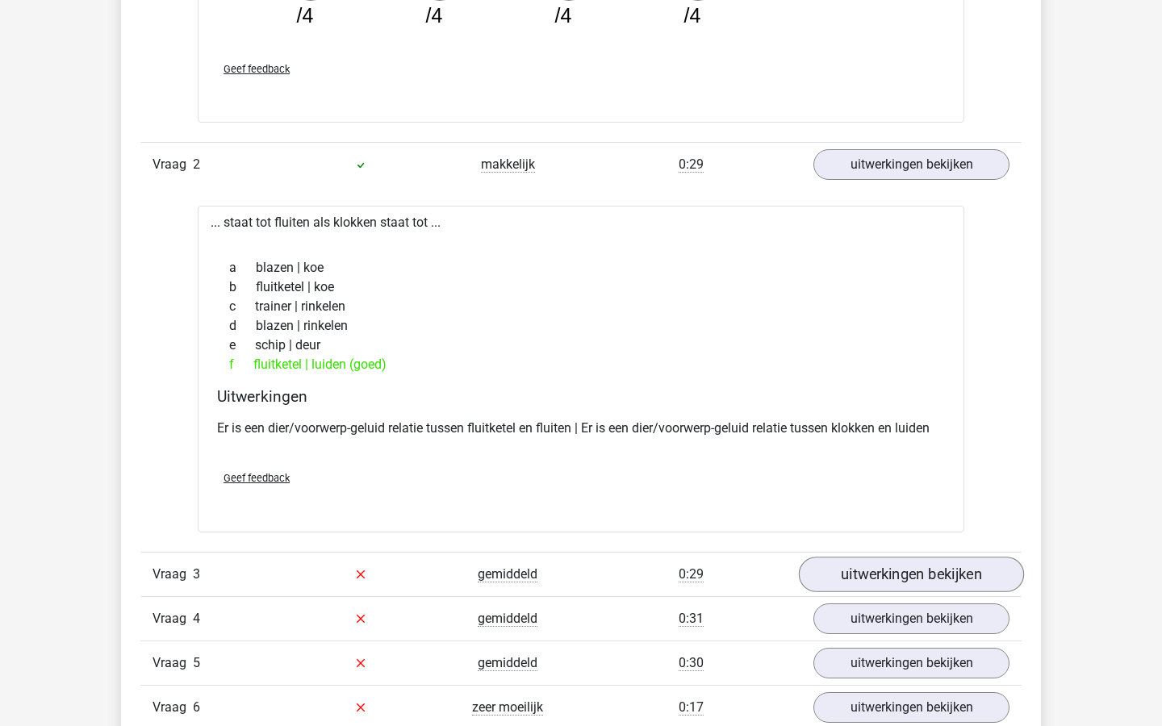
click at [843, 573] on link "uitwerkingen bekijken" at bounding box center [911, 575] width 225 height 36
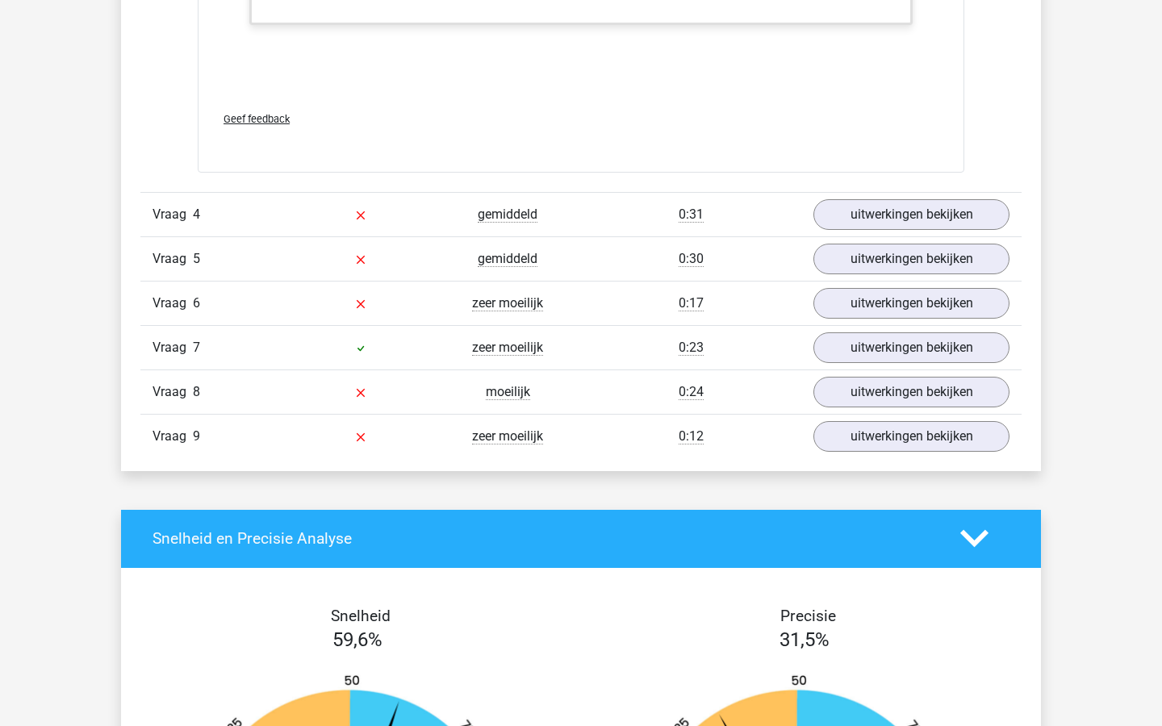
scroll to position [3889, 0]
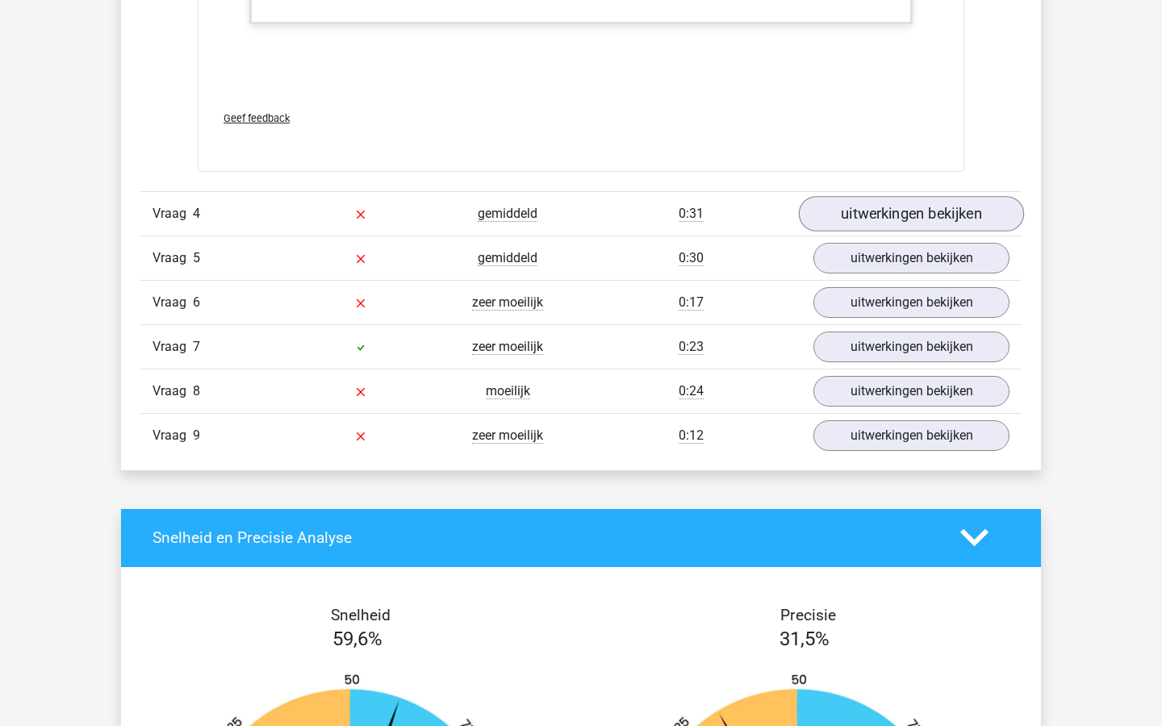
click at [873, 215] on link "uitwerkingen bekijken" at bounding box center [911, 214] width 225 height 36
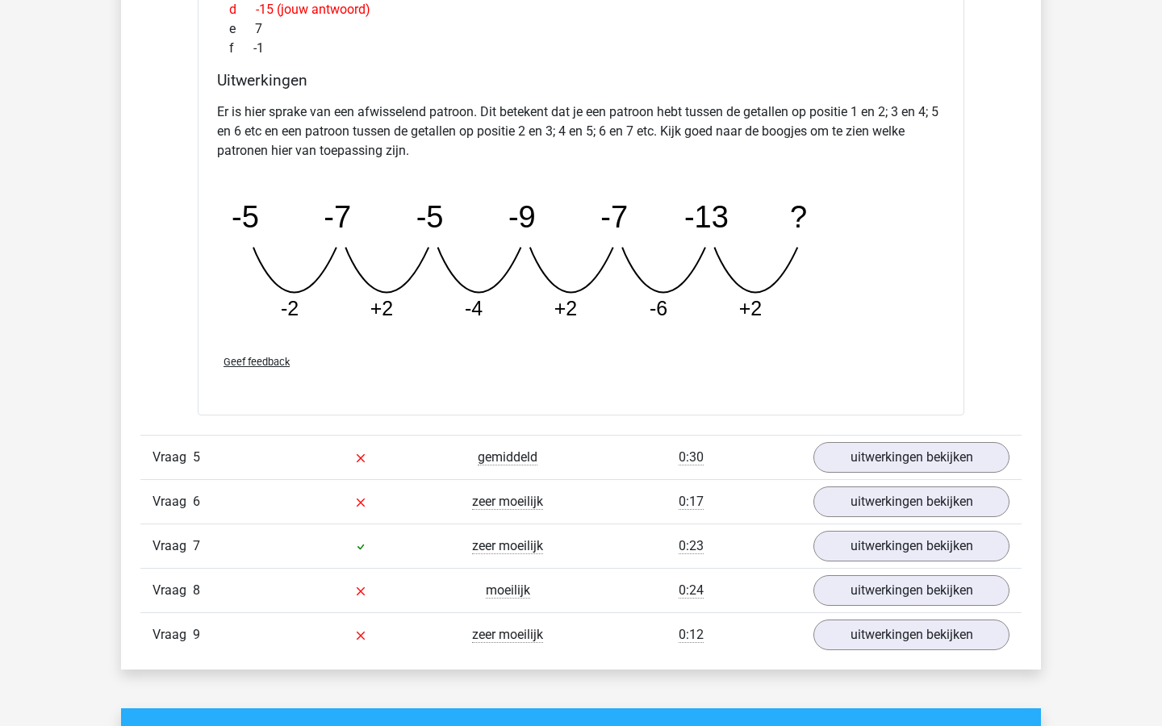
scroll to position [4434, 0]
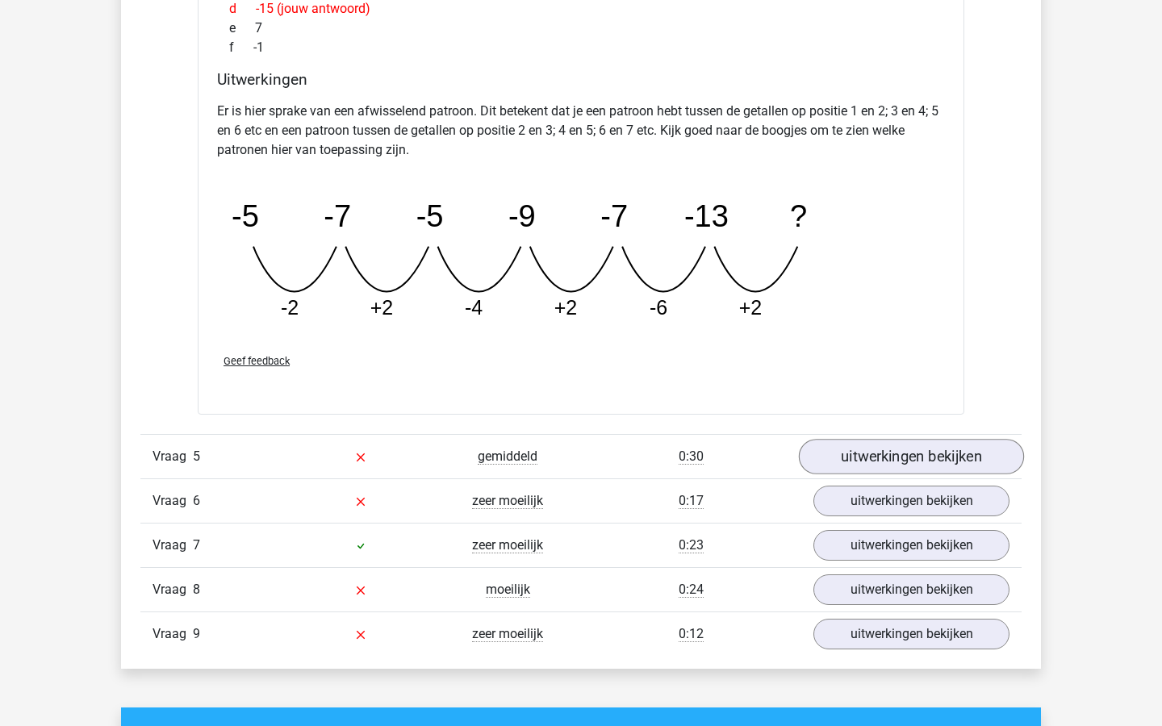
click at [863, 456] on link "uitwerkingen bekijken" at bounding box center [911, 458] width 225 height 36
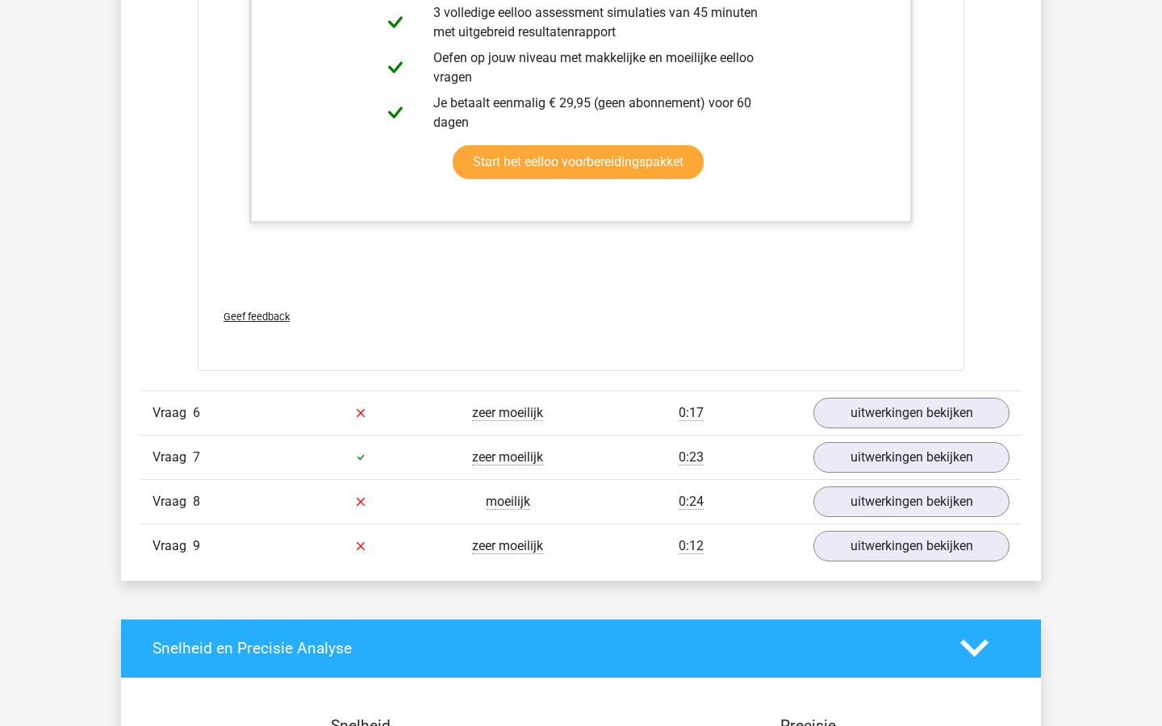
scroll to position [5344, 0]
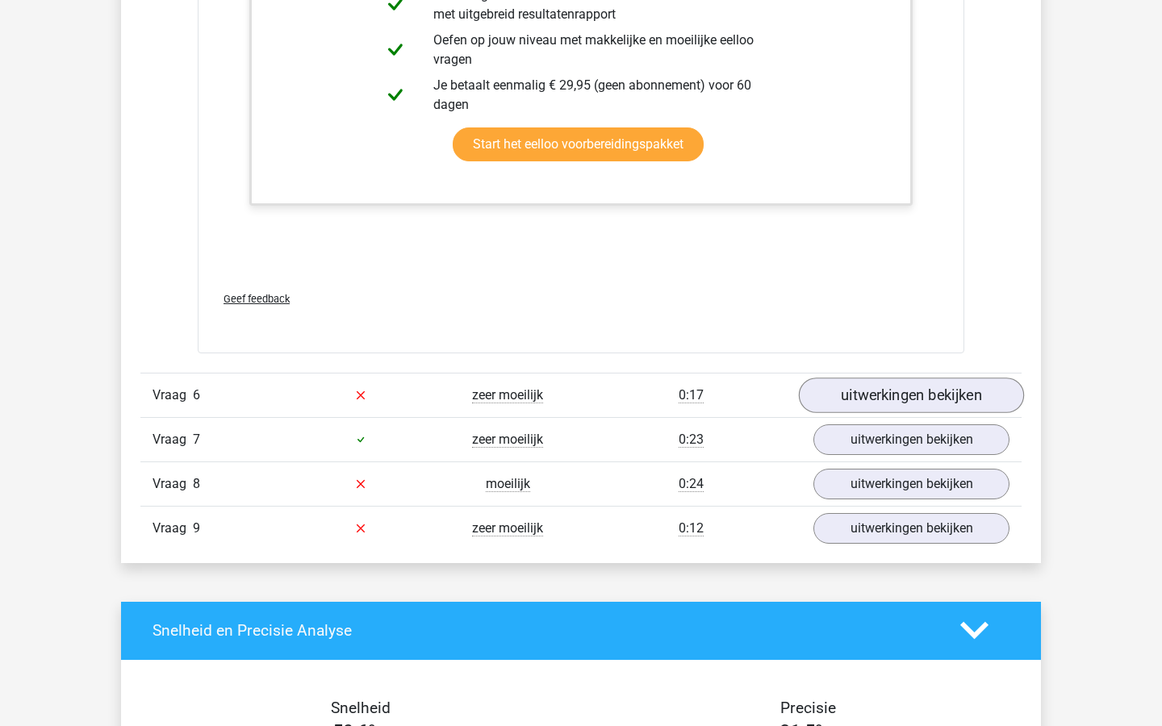
click at [893, 387] on link "uitwerkingen bekijken" at bounding box center [911, 396] width 225 height 36
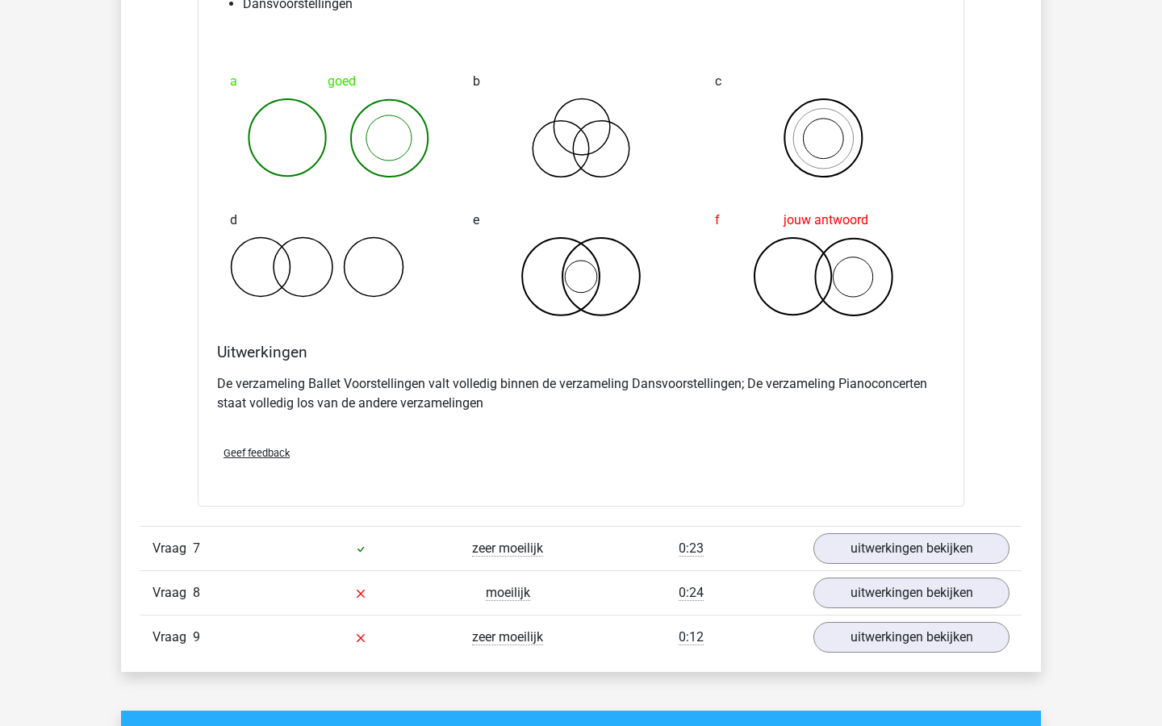
scroll to position [5886, 0]
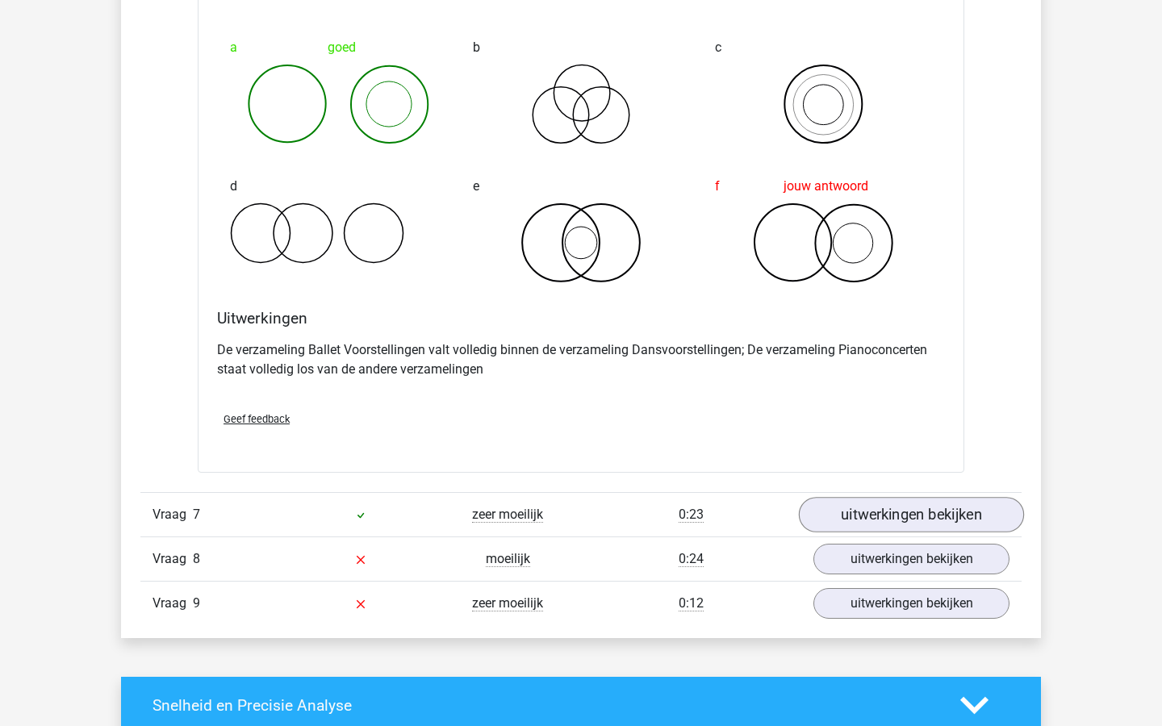
click at [886, 508] on link "uitwerkingen bekijken" at bounding box center [911, 515] width 225 height 36
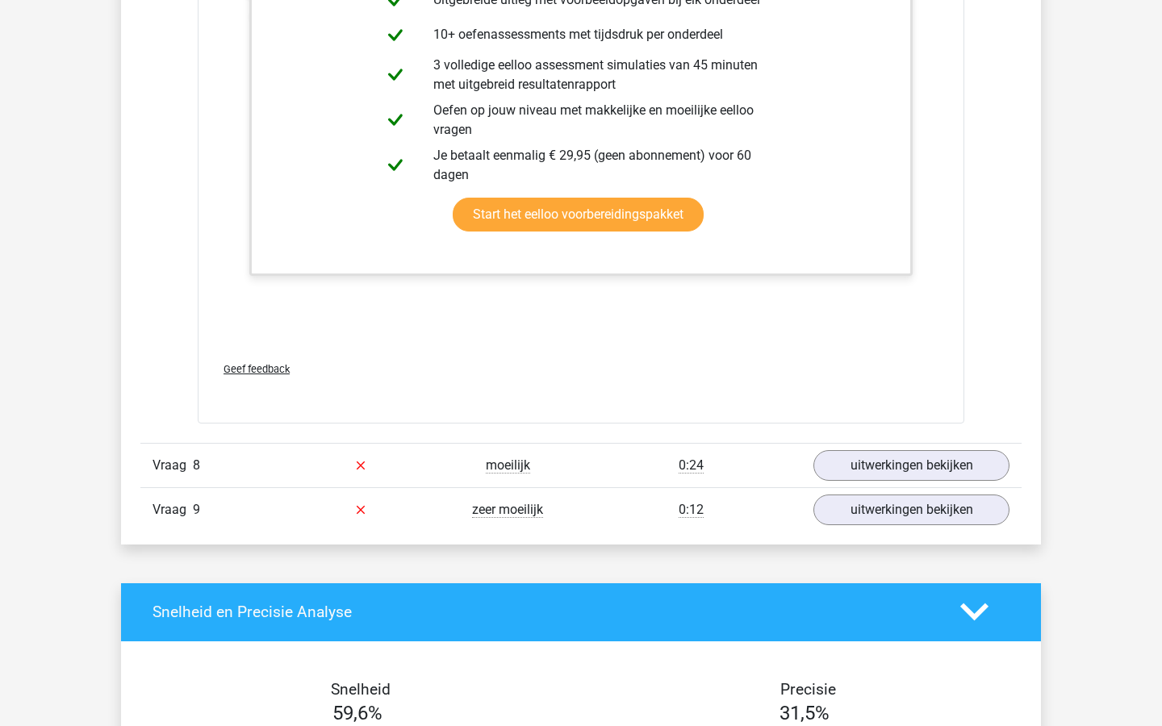
scroll to position [6963, 0]
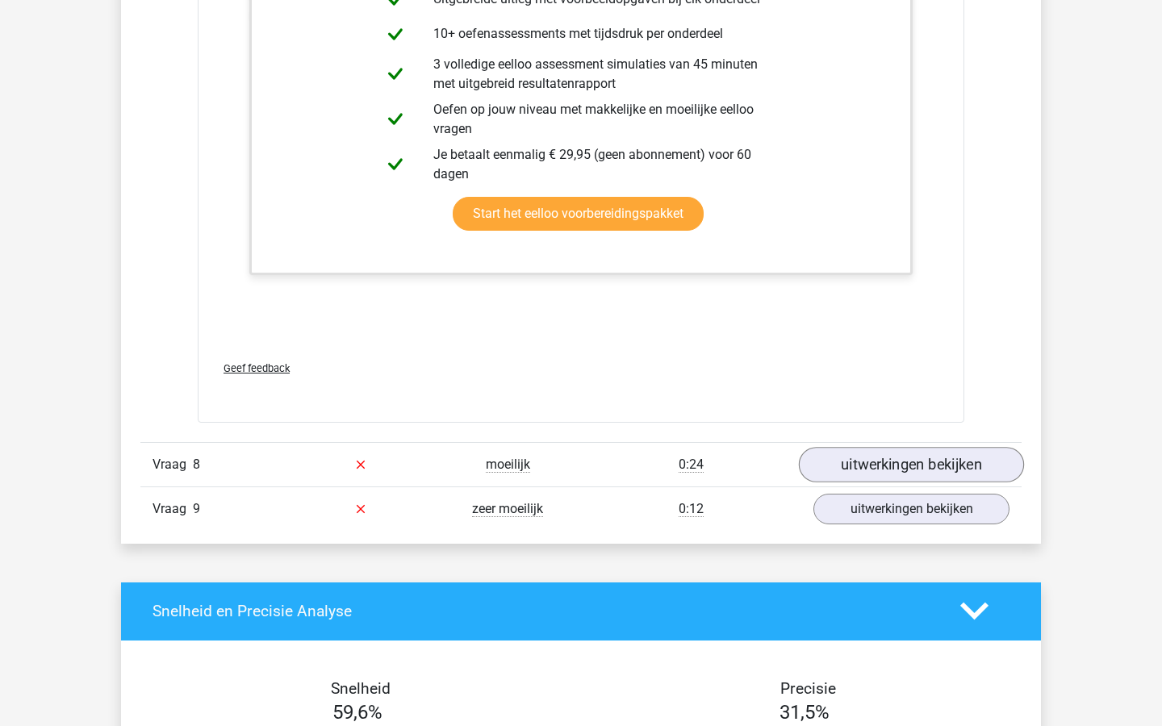
click at [905, 464] on link "uitwerkingen bekijken" at bounding box center [911, 465] width 225 height 36
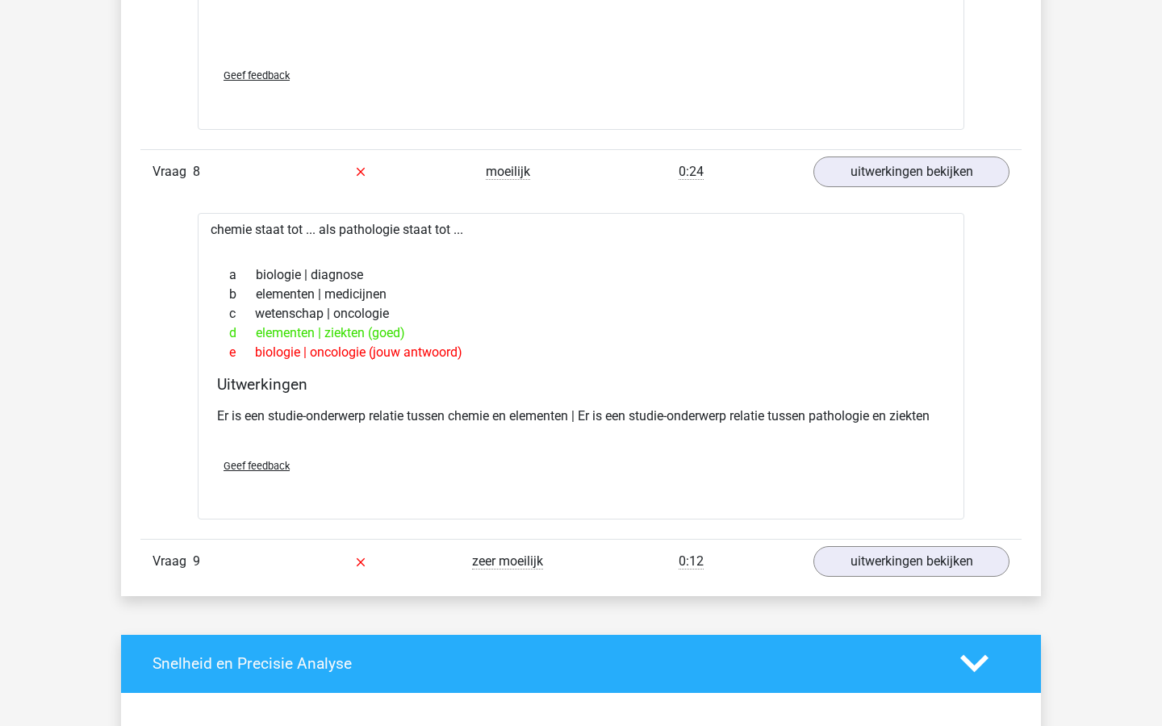
scroll to position [7257, 0]
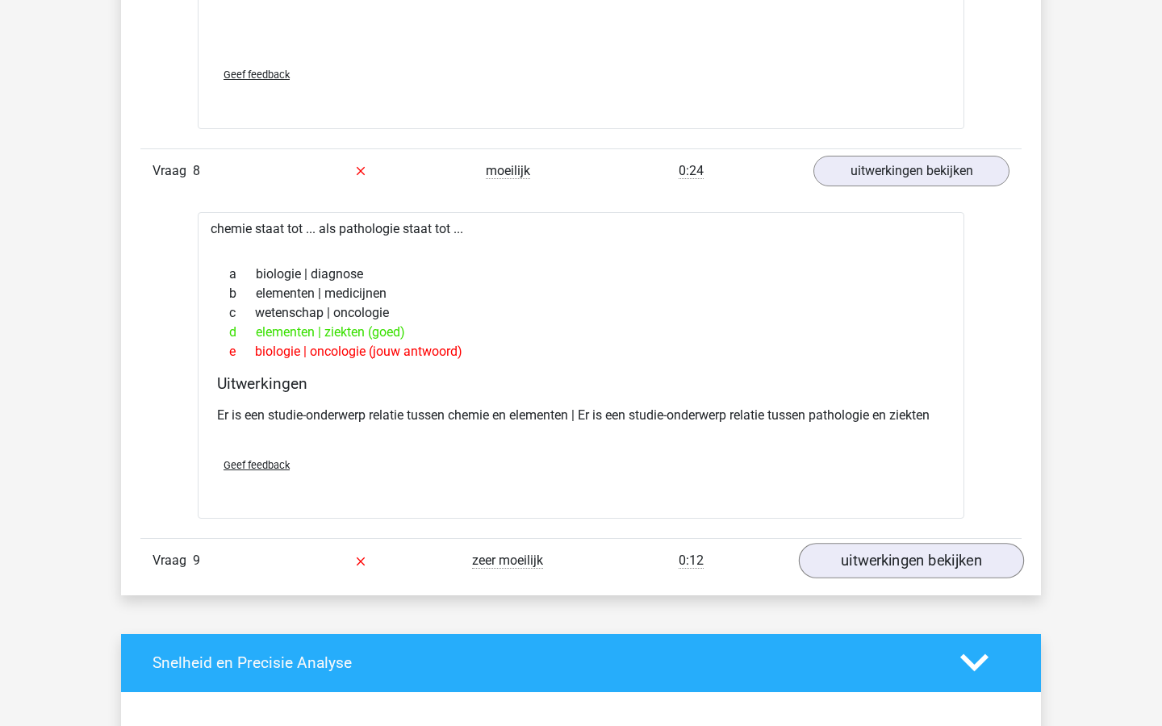
click at [894, 559] on link "uitwerkingen bekijken" at bounding box center [911, 561] width 225 height 36
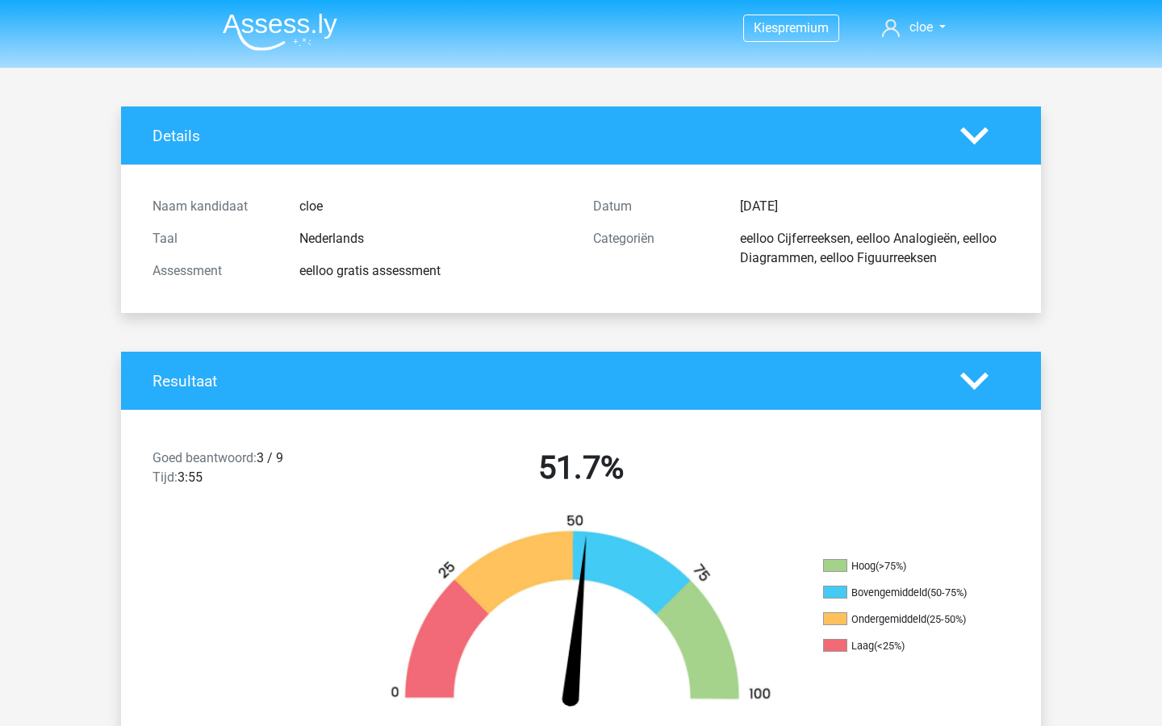
scroll to position [0, 0]
click at [942, 139] on div "Details" at bounding box center [544, 136] width 808 height 19
click at [981, 131] on icon at bounding box center [974, 136] width 28 height 28
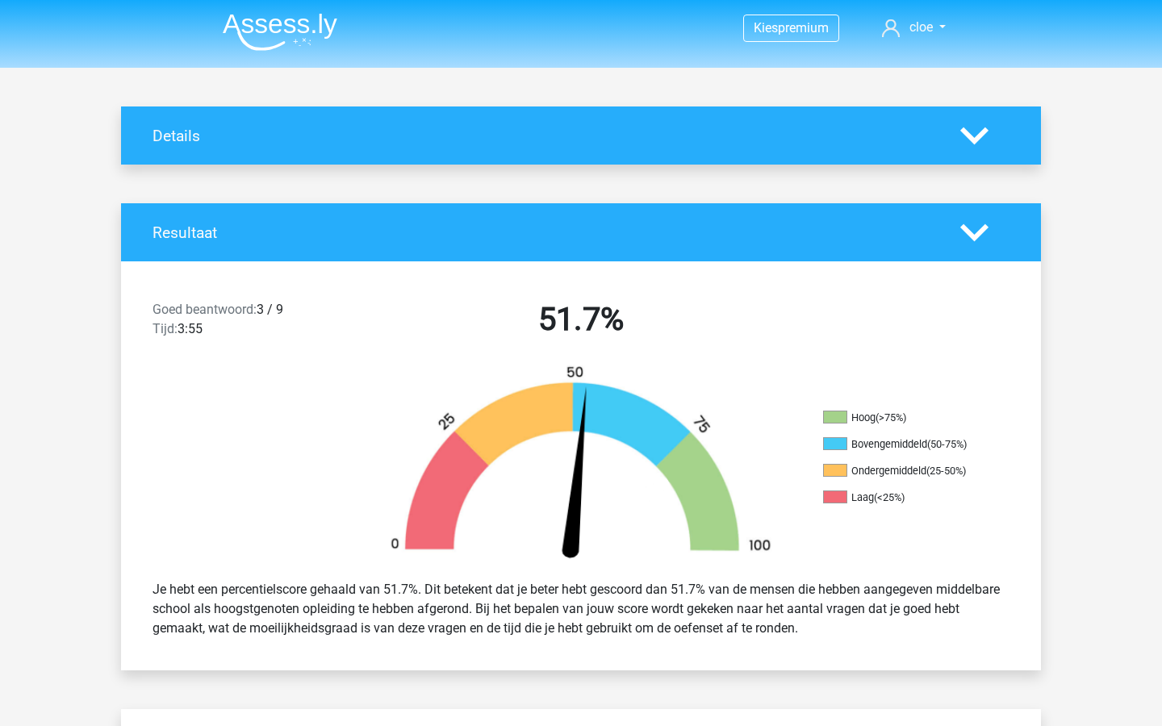
click at [972, 225] on icon at bounding box center [974, 233] width 28 height 28
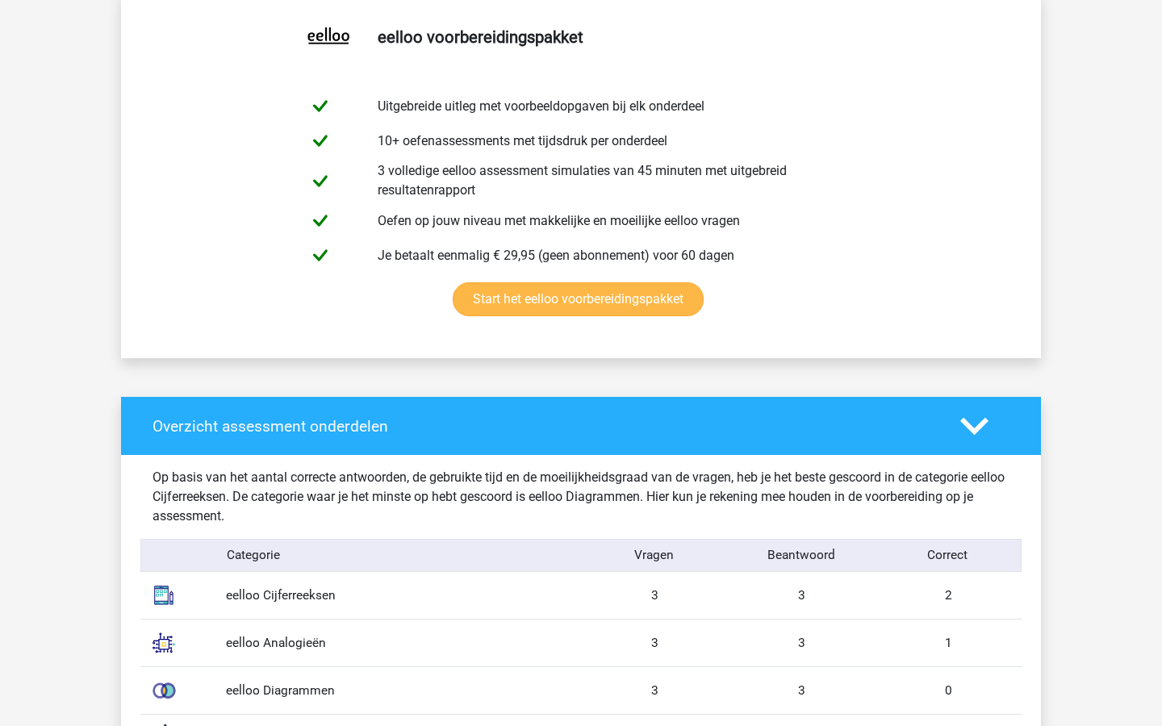
scroll to position [313, 0]
